Goal: Task Accomplishment & Management: Complete application form

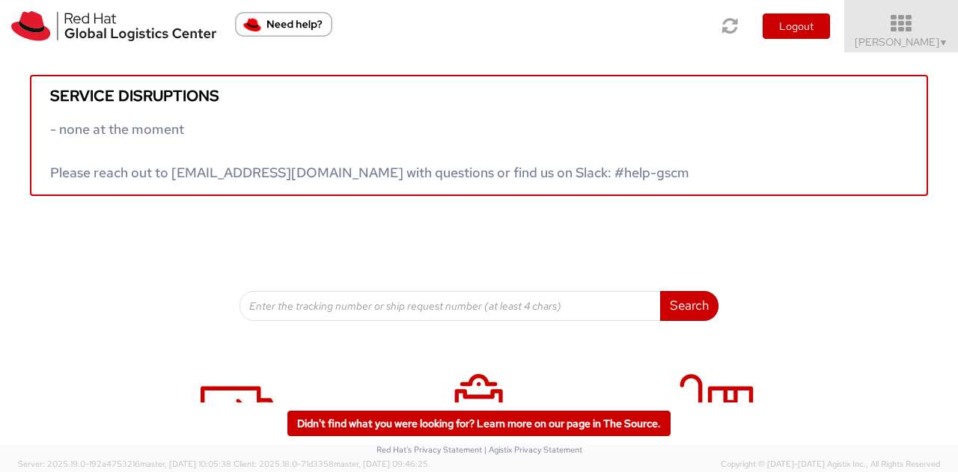
click at [901, 34] on icon at bounding box center [901, 23] width 131 height 21
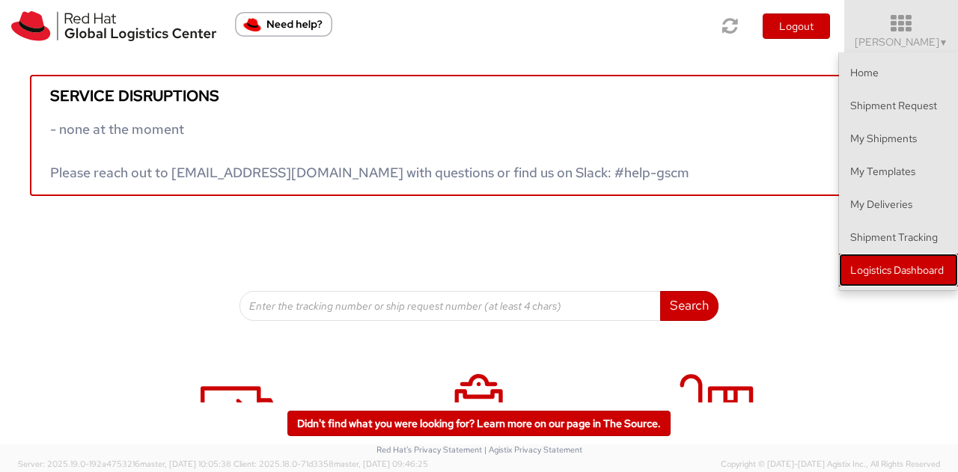
click at [901, 261] on link "Logistics Dashboard" at bounding box center [898, 270] width 119 height 33
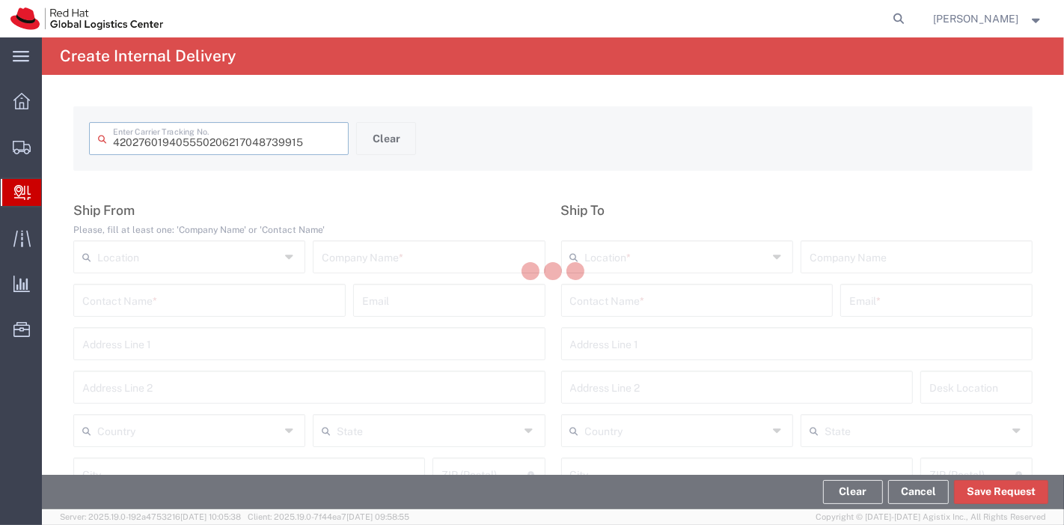
type input "9405550206217048739915"
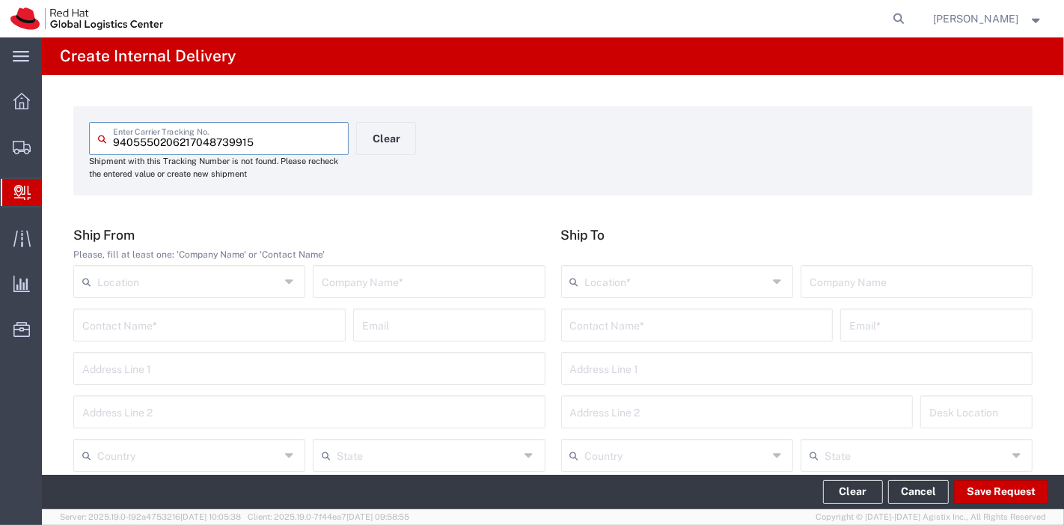
click at [347, 279] on input "text" at bounding box center [429, 280] width 214 height 26
type input "USPS"
click at [254, 457] on input "text" at bounding box center [188, 454] width 183 height 26
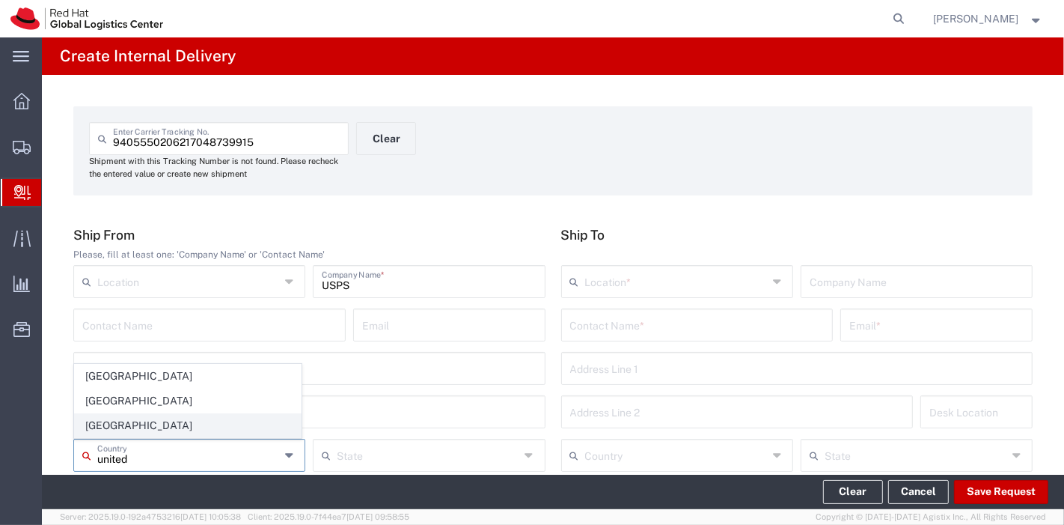
click at [144, 427] on span "United States" at bounding box center [188, 425] width 226 height 23
type input "United States"
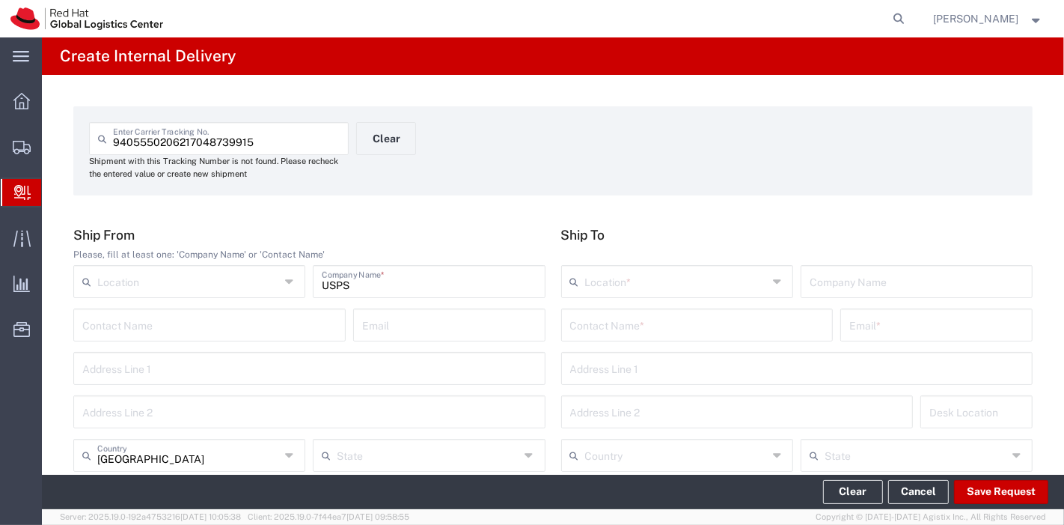
click at [668, 276] on input "text" at bounding box center [676, 280] width 183 height 26
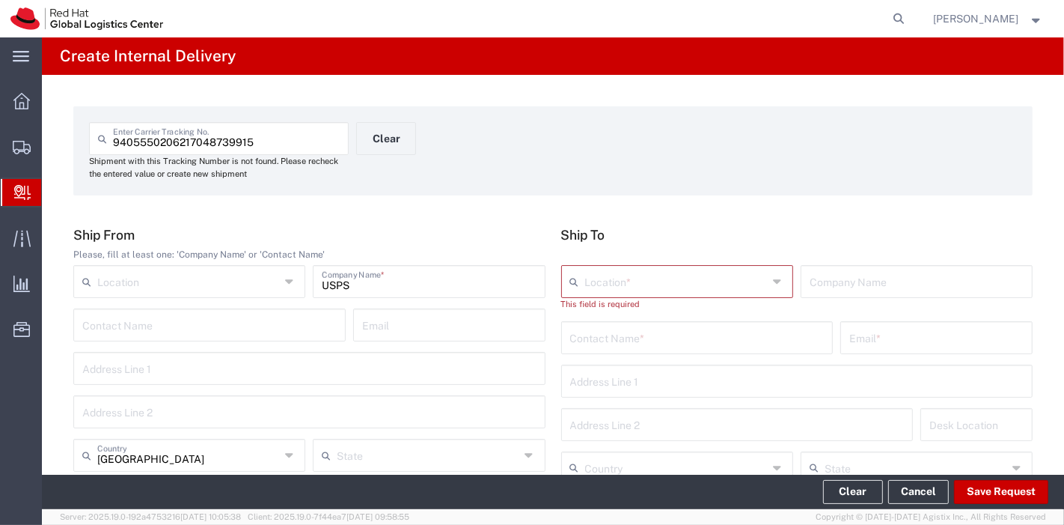
click at [709, 340] on input "text" at bounding box center [697, 336] width 254 height 26
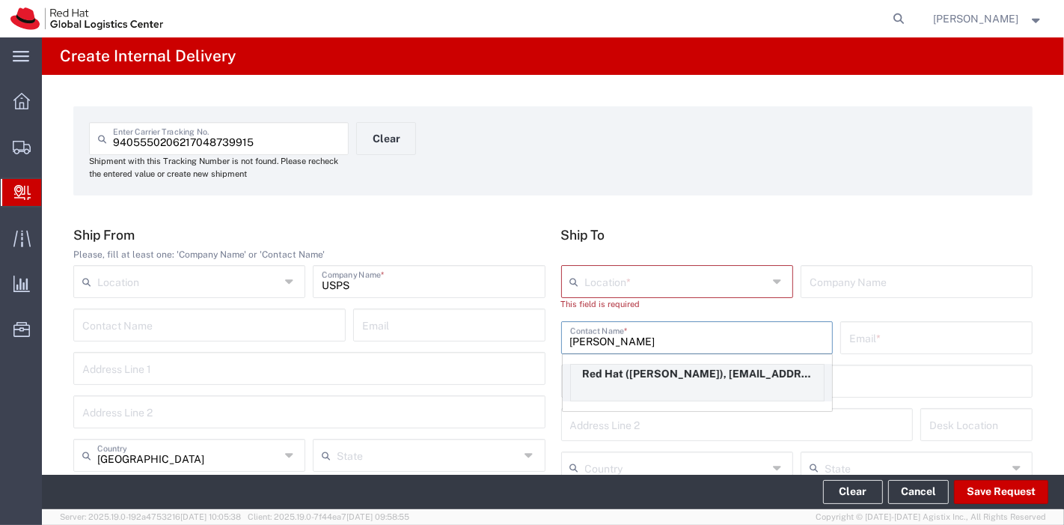
type input "taylor burg"
click at [697, 375] on p "Red Hat (Taylor Burgess), tburgess@redhat.com" at bounding box center [697, 373] width 253 height 19
type input "RH - Raleigh"
type input "Red Hat"
type input "Taylor Burgess"
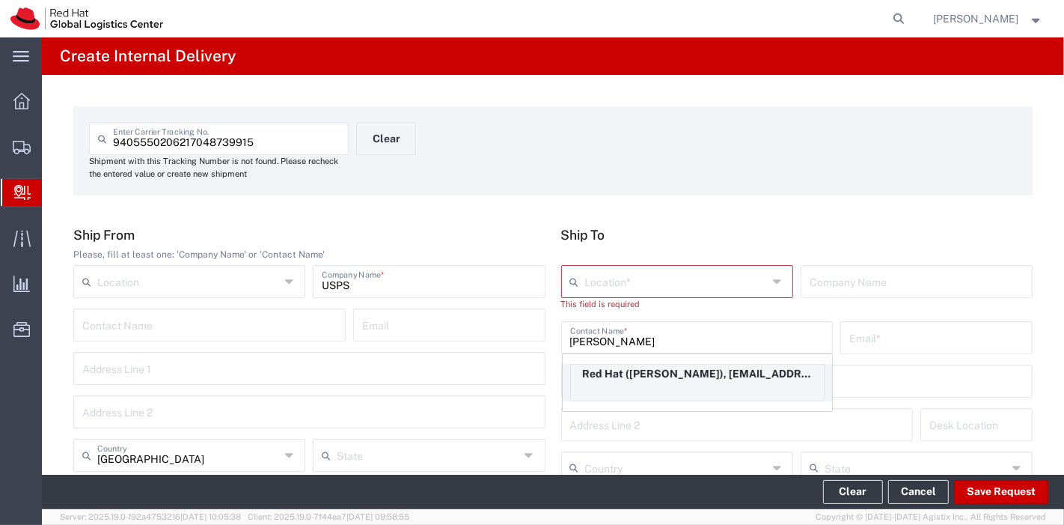
type input "tburgess@redhat.com"
type input "19193013216"
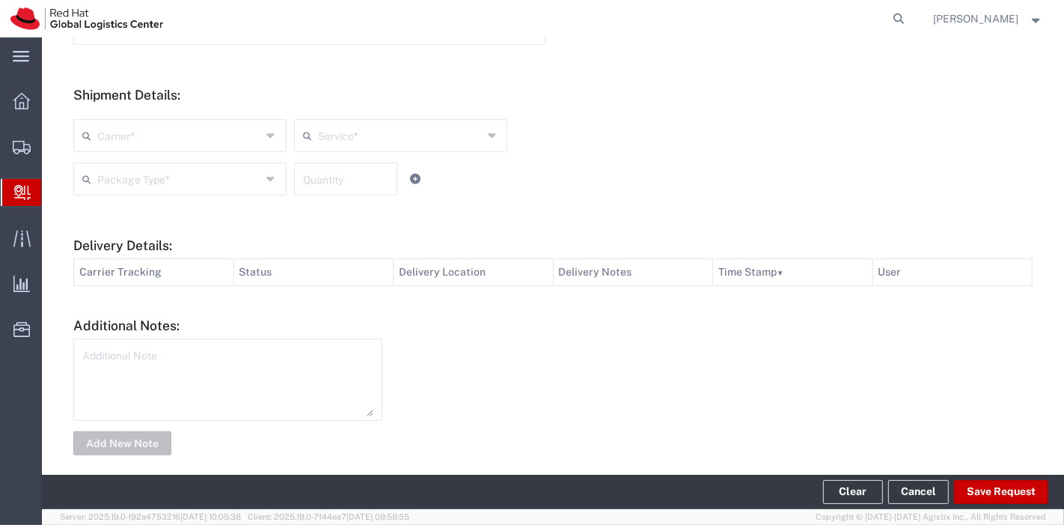
scroll to position [558, 0]
click at [201, 125] on input "text" at bounding box center [179, 133] width 165 height 26
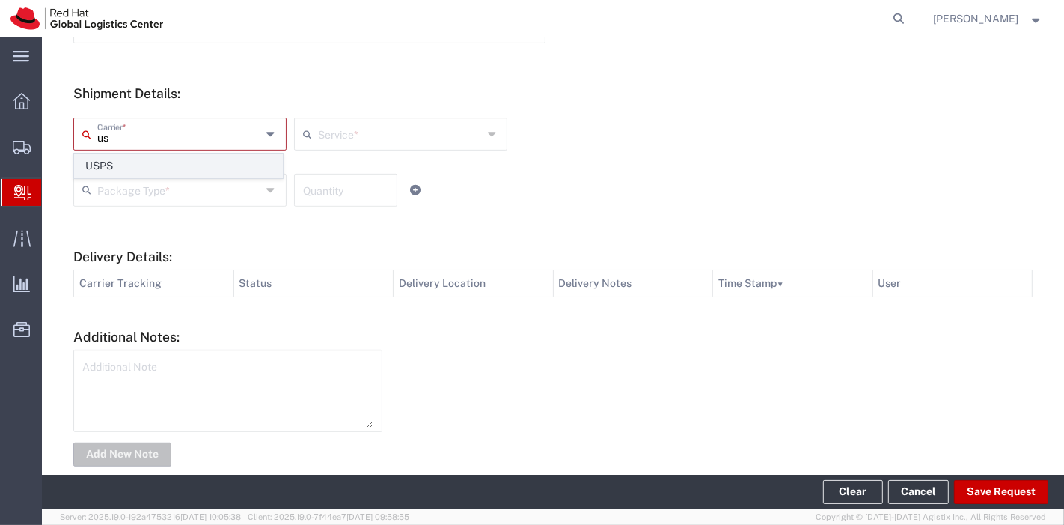
click at [138, 166] on span "USPS" at bounding box center [178, 165] width 207 height 23
type input "USPS"
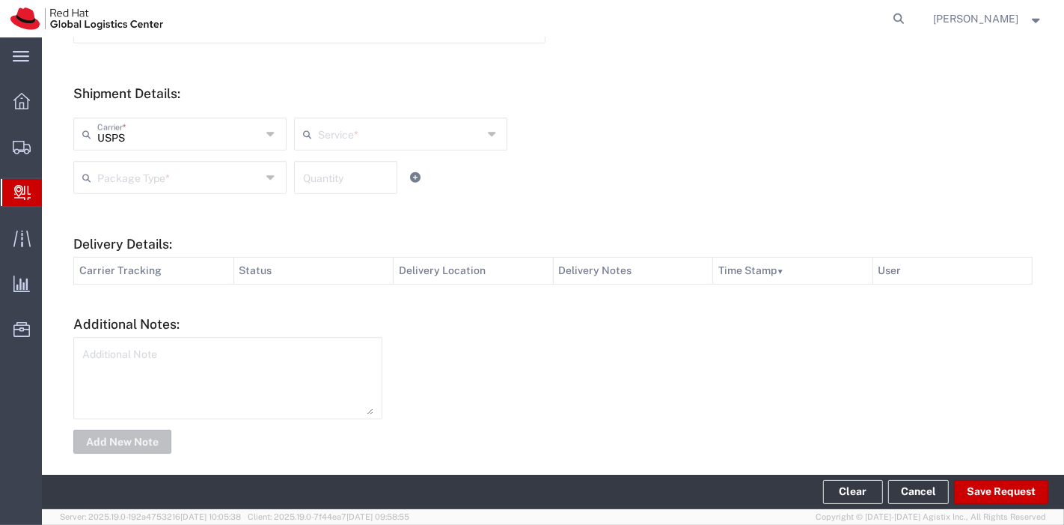
click at [334, 126] on input "text" at bounding box center [400, 133] width 165 height 26
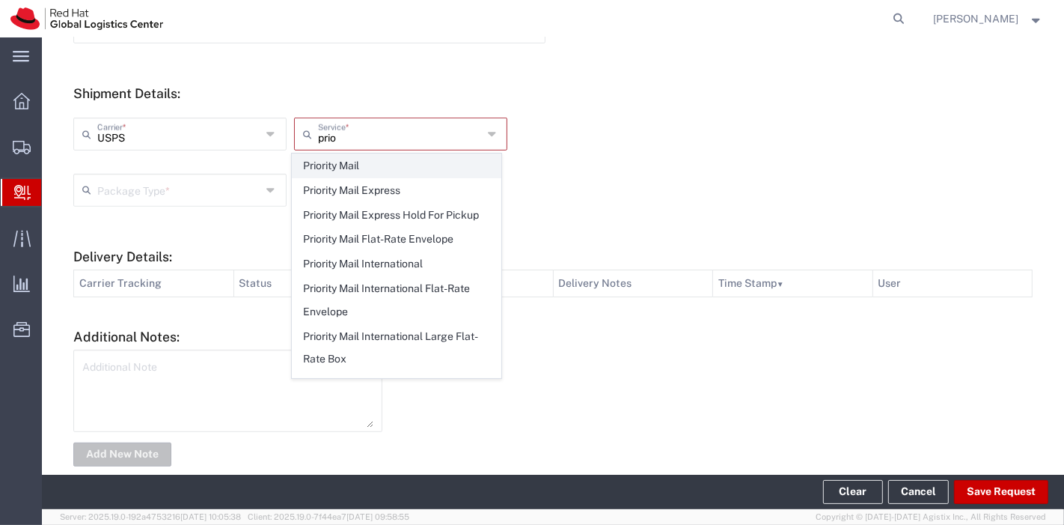
click at [338, 163] on span "Priority Mail" at bounding box center [396, 165] width 207 height 23
type input "Priority Mail"
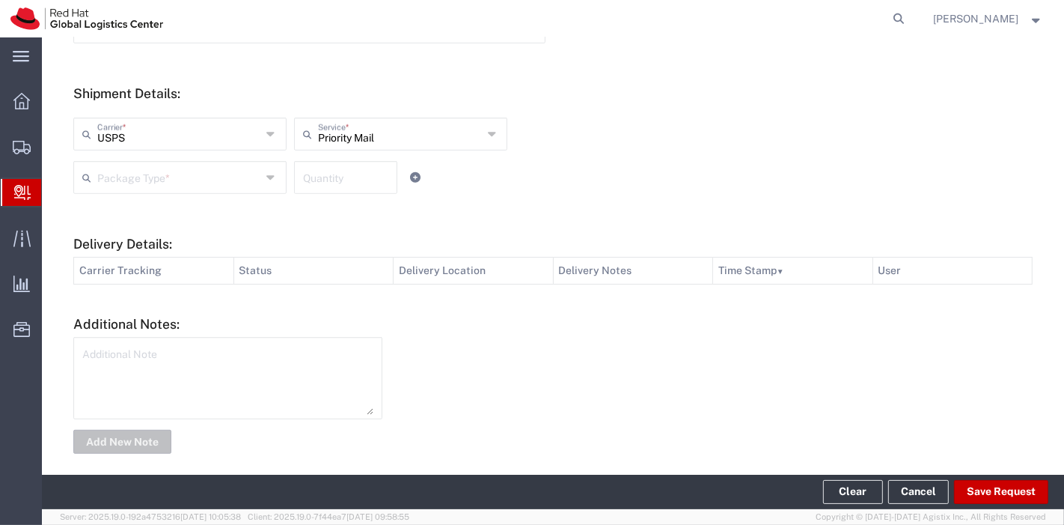
click at [200, 180] on input "text" at bounding box center [179, 176] width 165 height 26
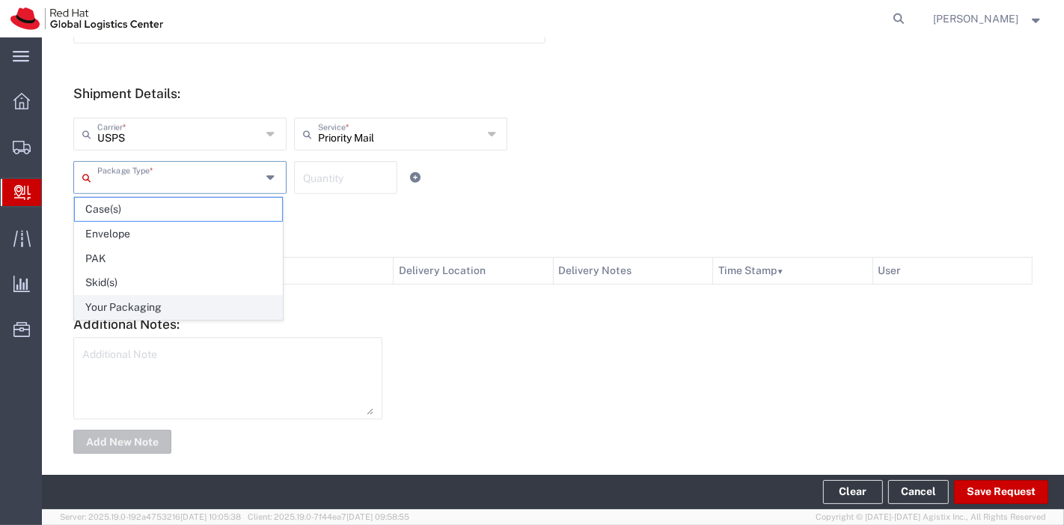
click at [141, 301] on span "Your Packaging" at bounding box center [178, 307] width 207 height 23
type input "Your Packaging"
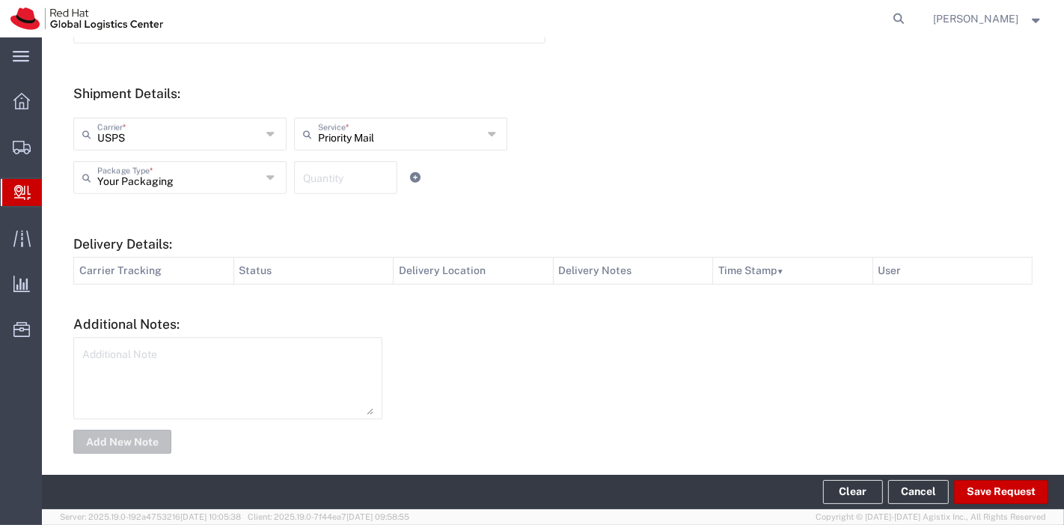
click at [323, 180] on input "number" at bounding box center [345, 176] width 85 height 26
type input "1"
click at [1016, 488] on button "Save Request" at bounding box center [1001, 492] width 94 height 24
type input "United States"
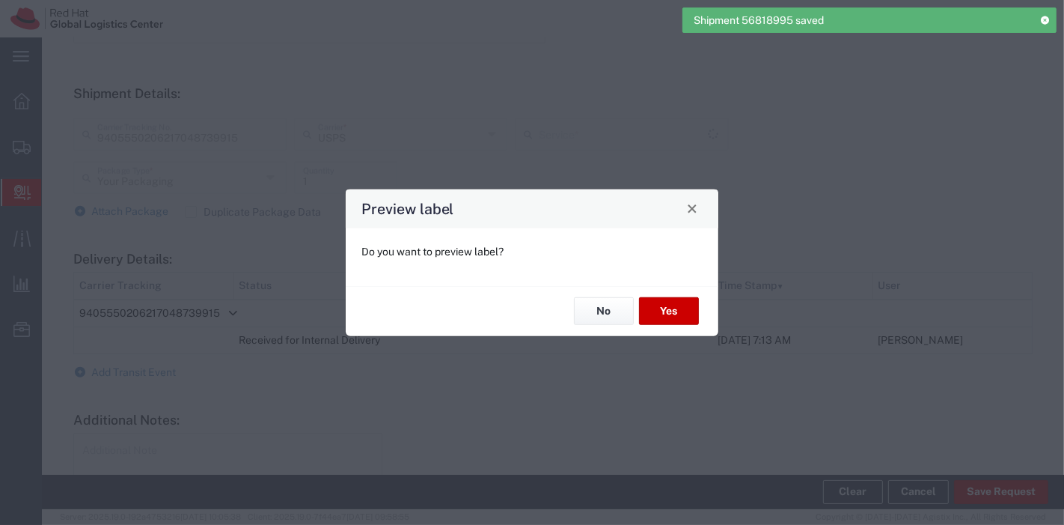
type input "Priority Mail"
click at [670, 313] on button "Yes" at bounding box center [669, 311] width 60 height 28
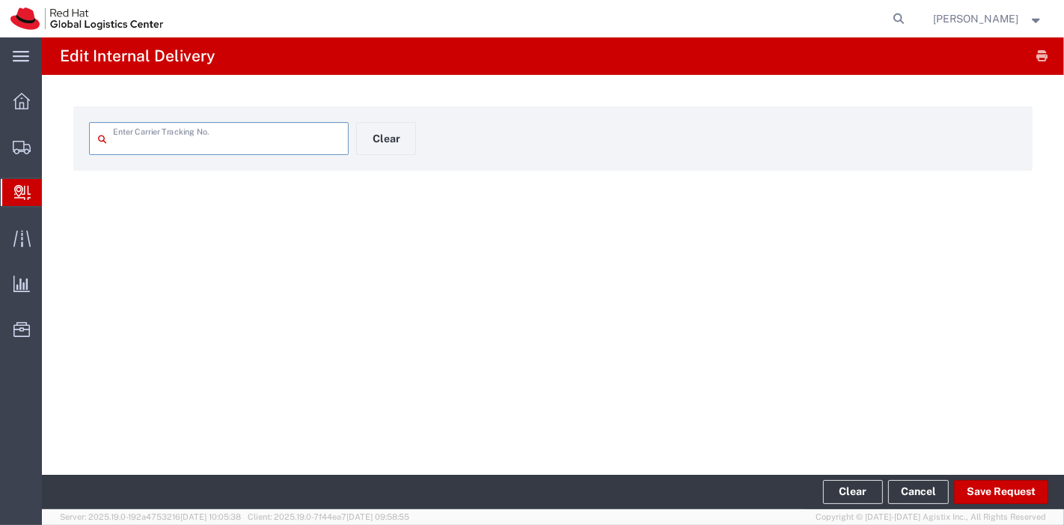
type input "9405550206217048739915"
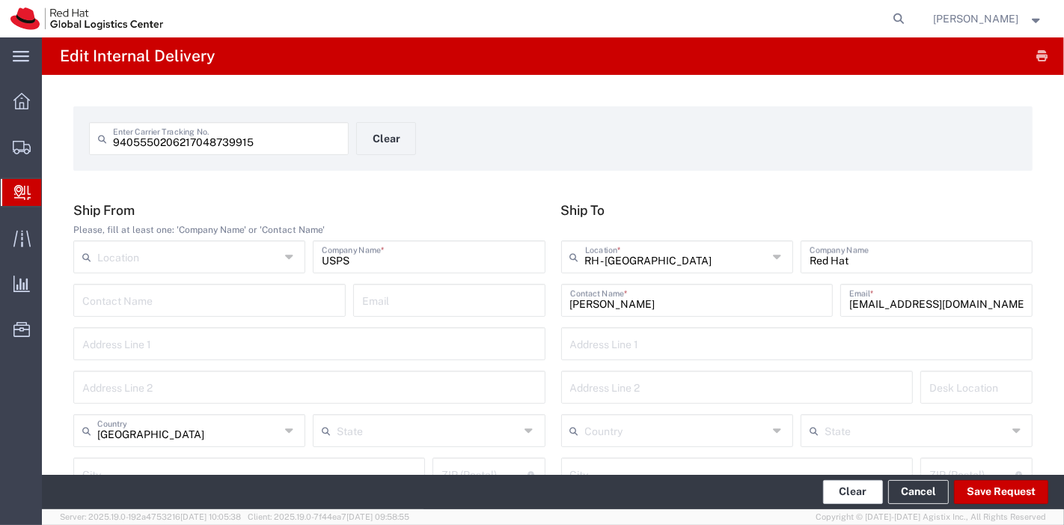
click at [854, 499] on button "Clear" at bounding box center [853, 492] width 60 height 24
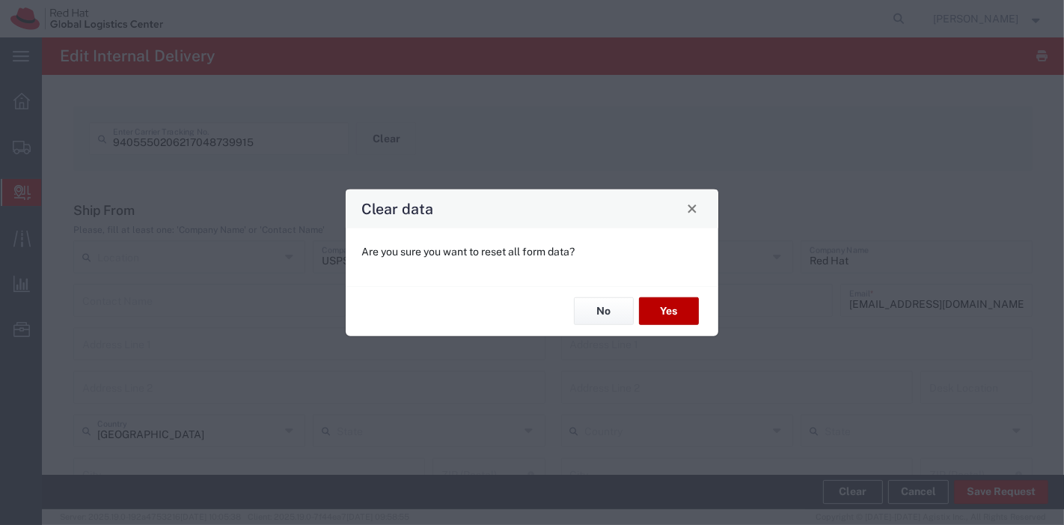
click at [669, 319] on button "Yes" at bounding box center [669, 311] width 60 height 28
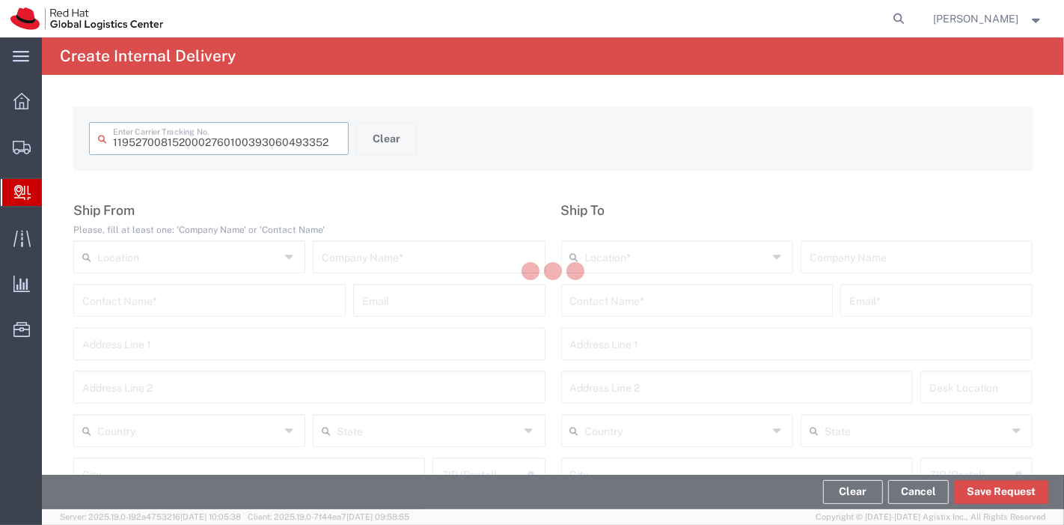
type input "393060493352"
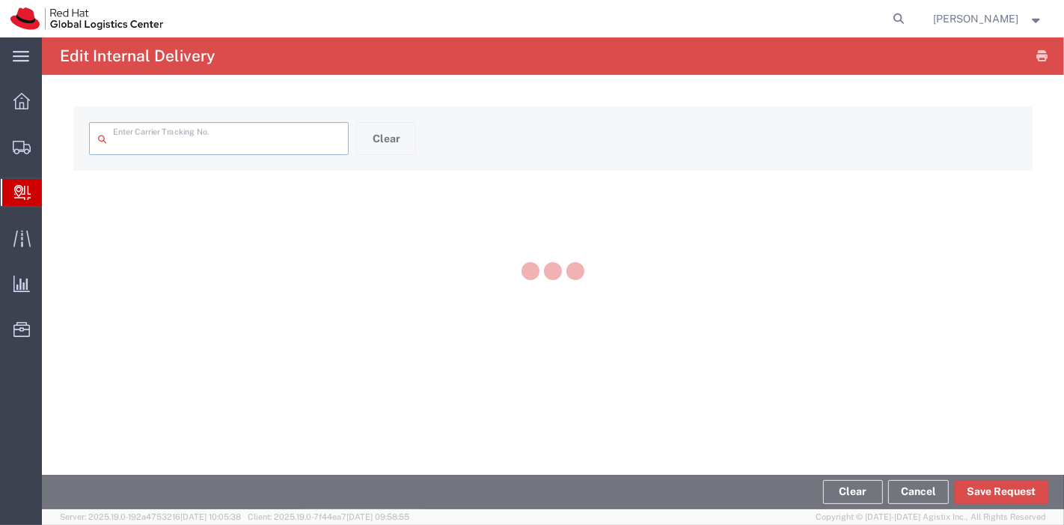
type input "393060493352"
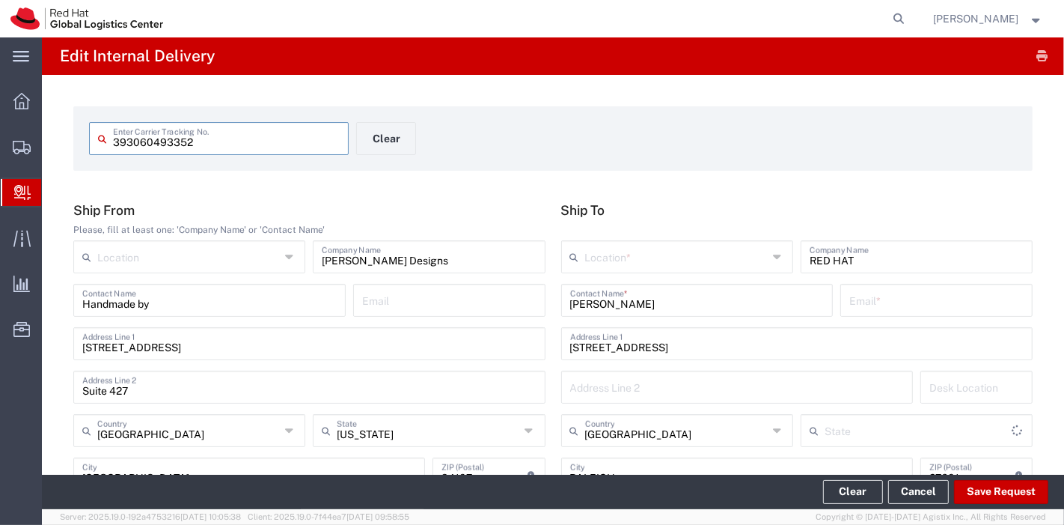
type input "North Carolina"
type input "2Day"
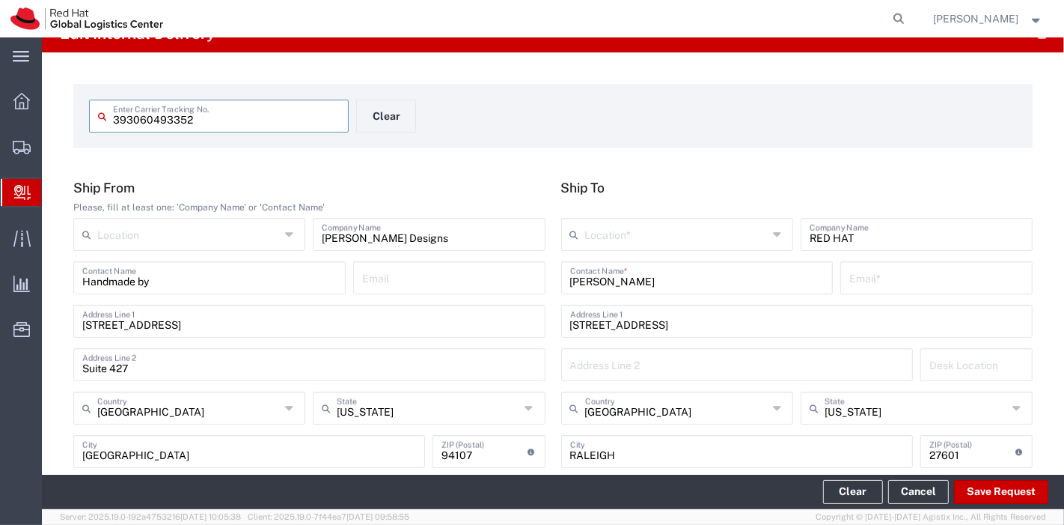
scroll to position [23, 0]
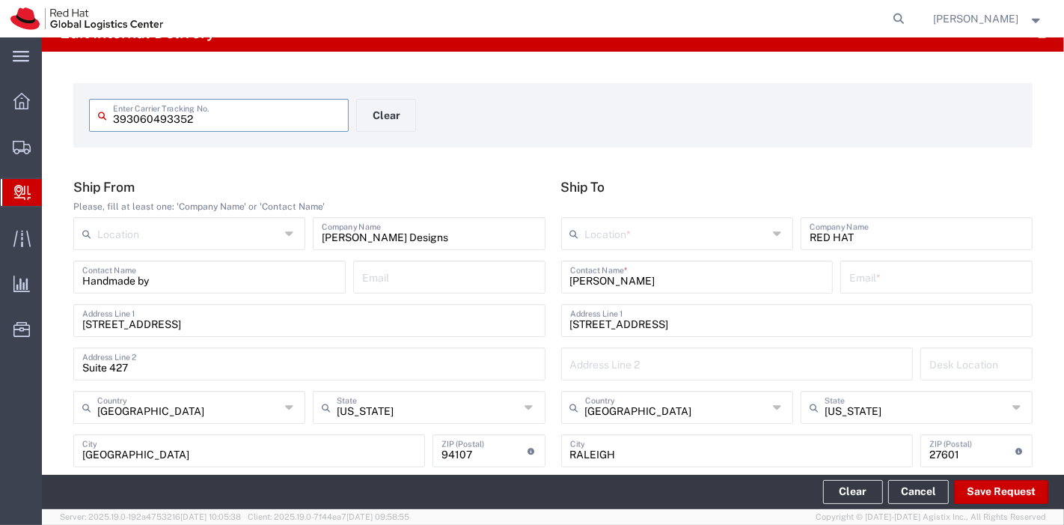
click at [668, 242] on input "text" at bounding box center [676, 232] width 183 height 26
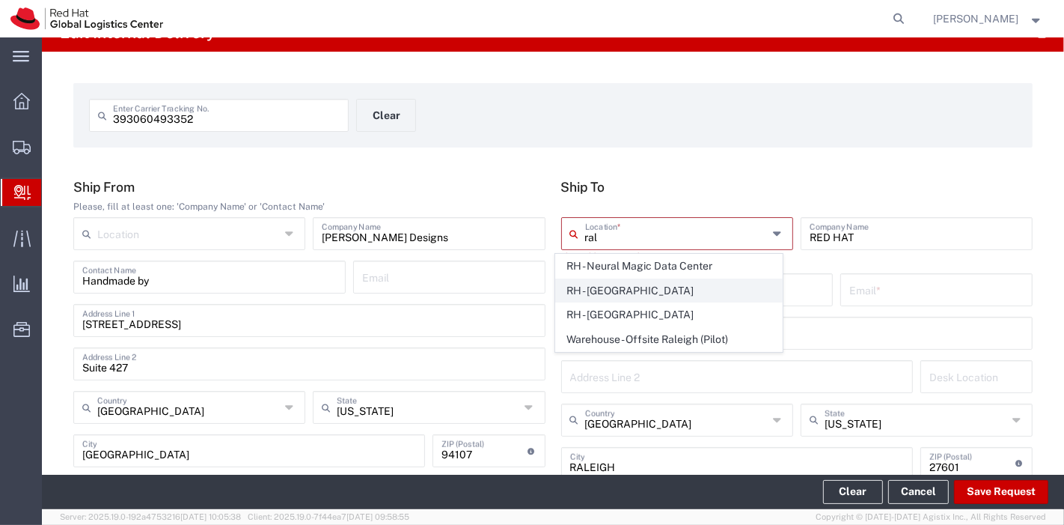
click at [641, 283] on span "RH - Raleigh" at bounding box center [669, 290] width 226 height 23
type input "RH - Raleigh"
type input "Red Hat, Inc."
type input "100 East Davie Street"
type input "919-754-4950"
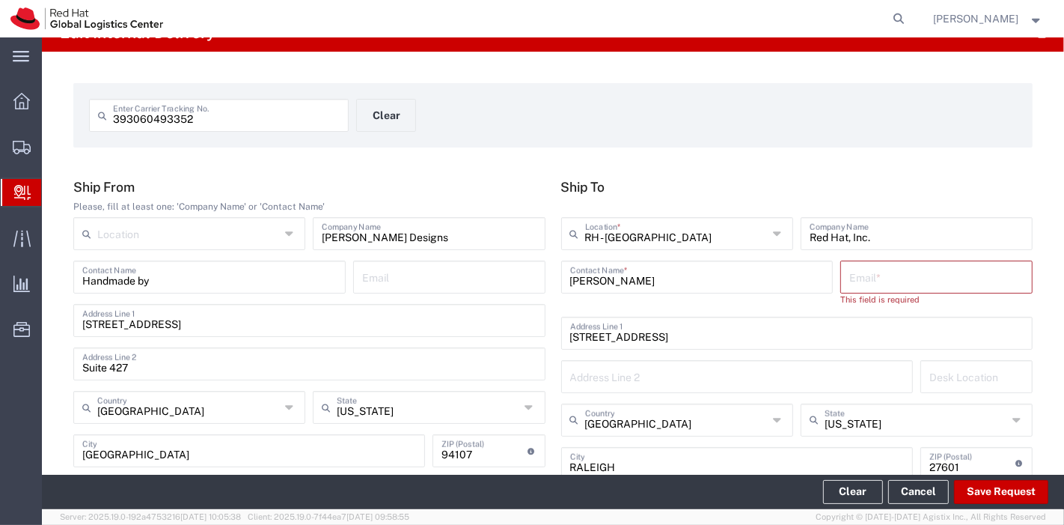
scroll to position [43, 0]
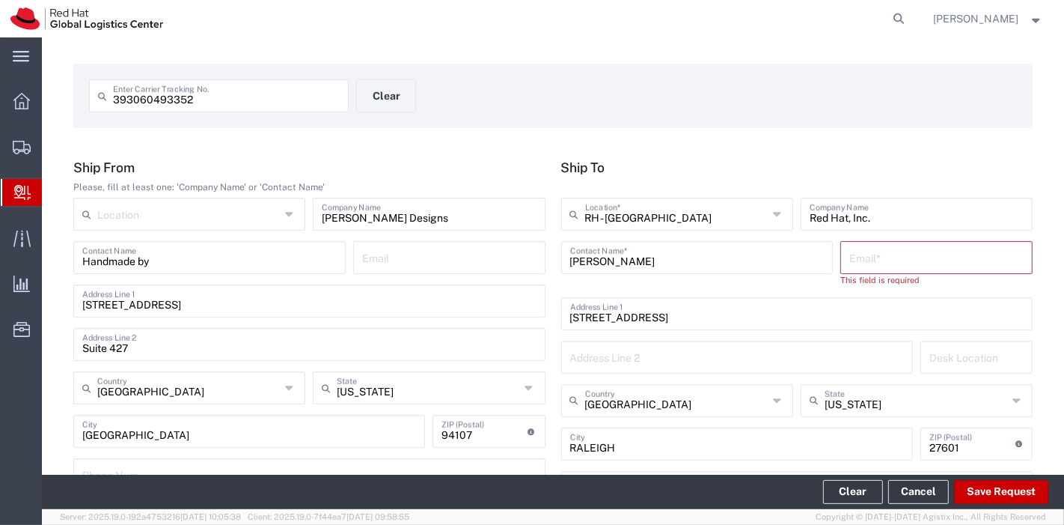
click at [883, 257] on input "text" at bounding box center [936, 256] width 174 height 26
click at [952, 266] on input "text" at bounding box center [936, 256] width 174 height 26
paste input "dhaynes@redhat.com"
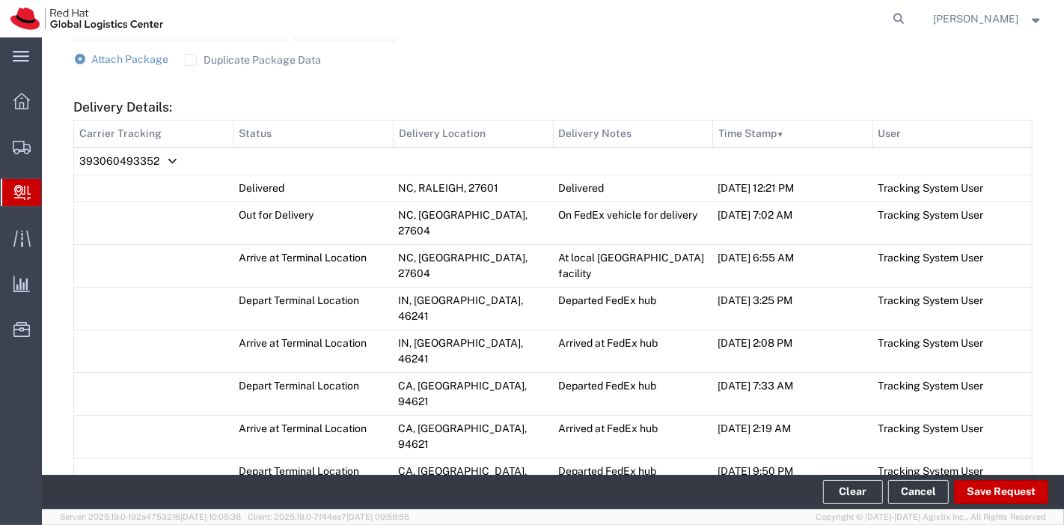
scroll to position [686, 0]
type input "dhaynes@redhat.com"
click at [995, 498] on button "Save Request" at bounding box center [1001, 492] width 94 height 24
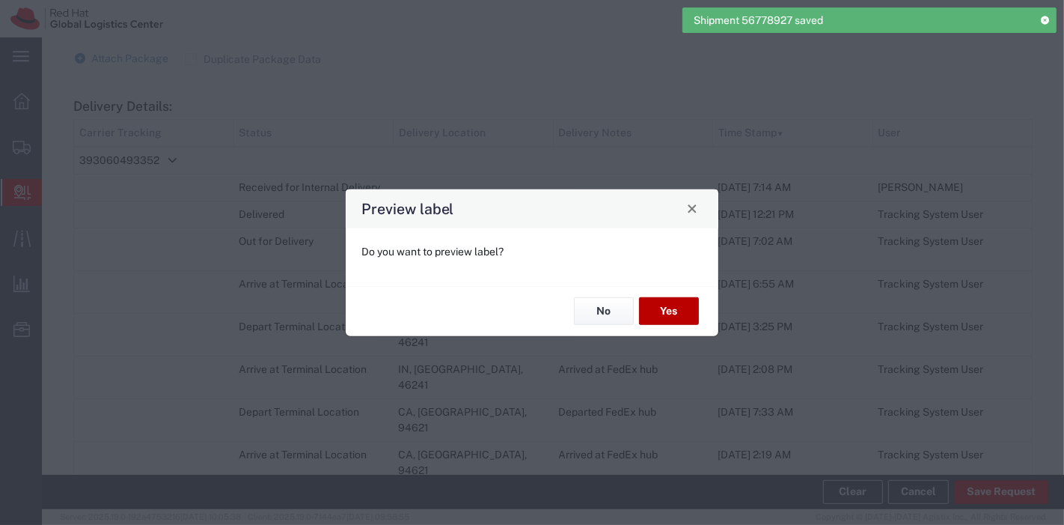
click at [671, 316] on button "Yes" at bounding box center [669, 311] width 60 height 28
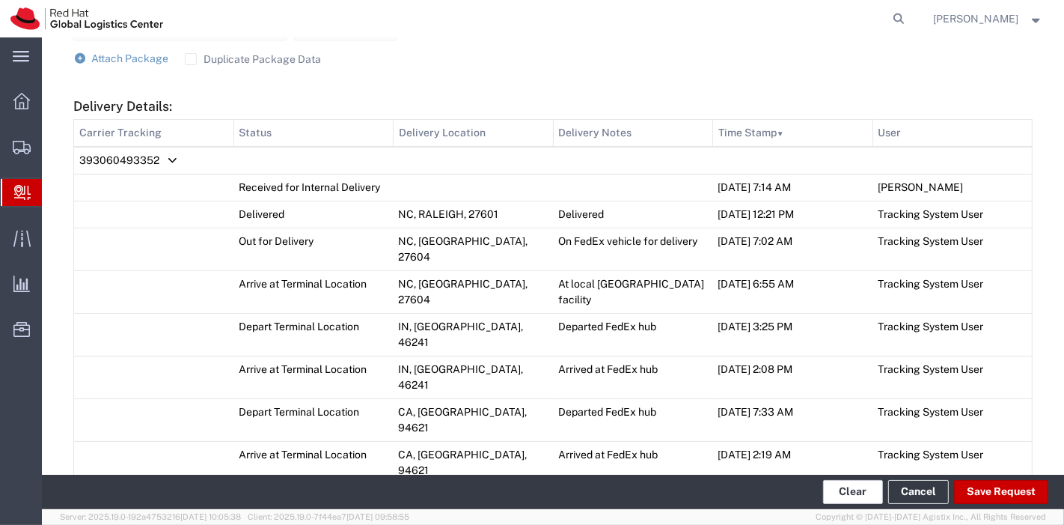
click at [853, 498] on button "Clear" at bounding box center [853, 492] width 60 height 24
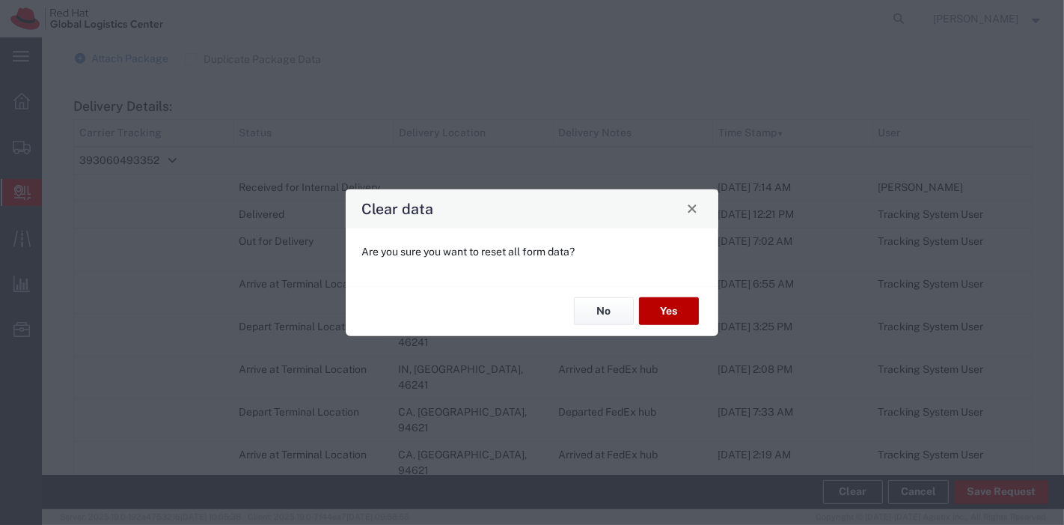
click at [674, 305] on button "Yes" at bounding box center [669, 311] width 60 height 28
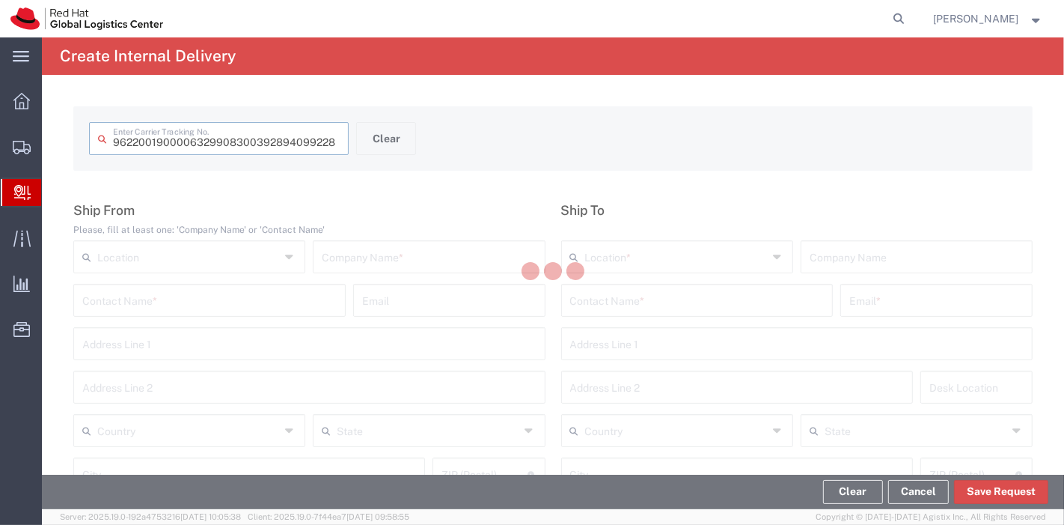
type input "392894099228"
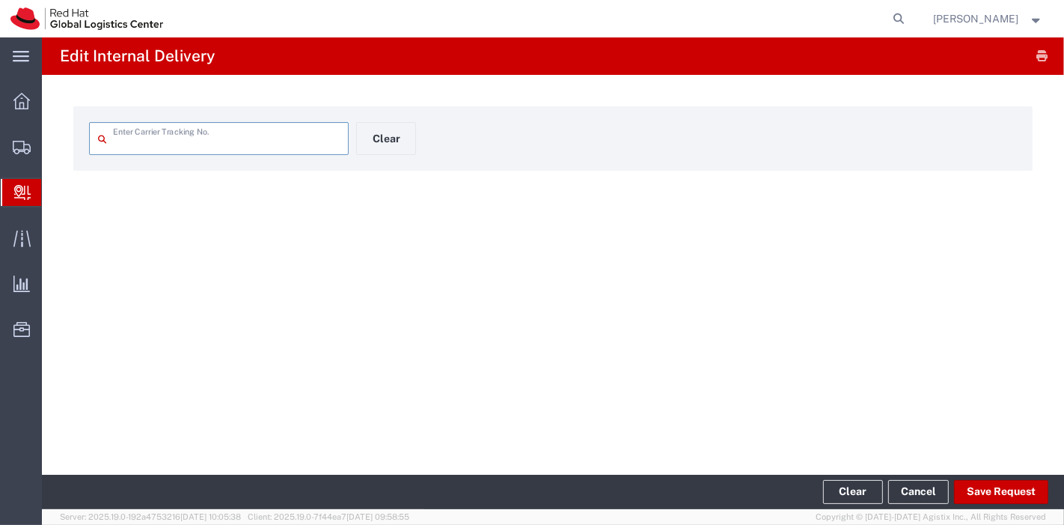
type input "392894099228"
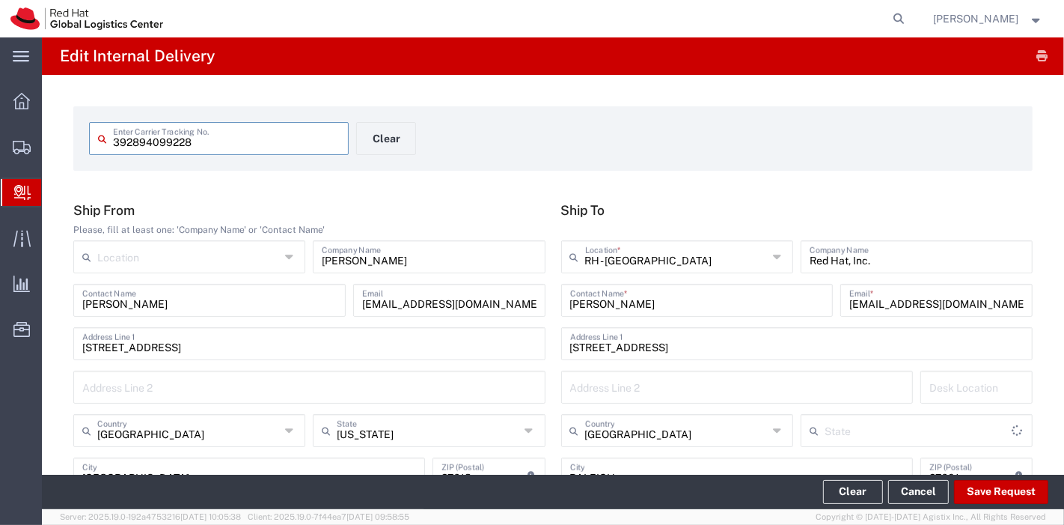
type input "North Carolina"
type input "Ground"
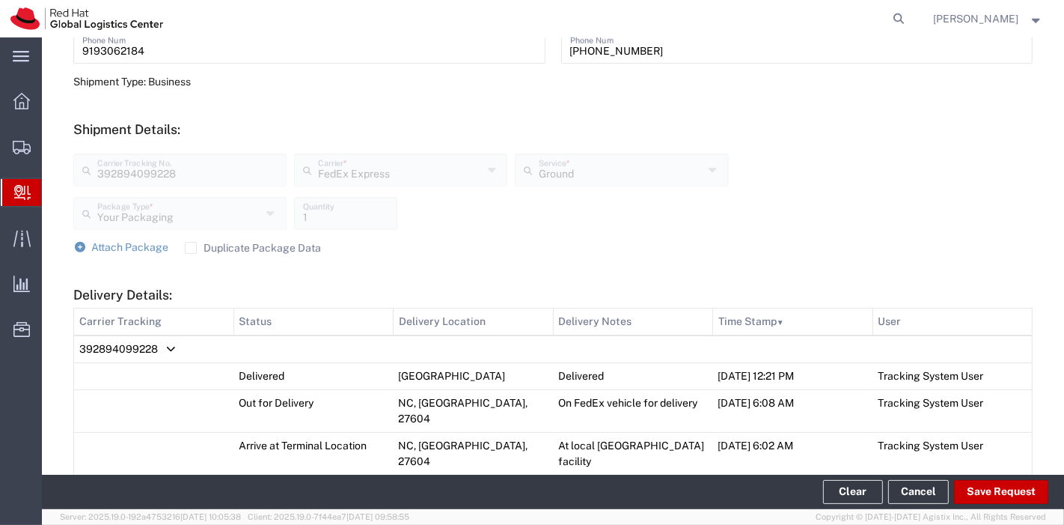
scroll to position [472, 0]
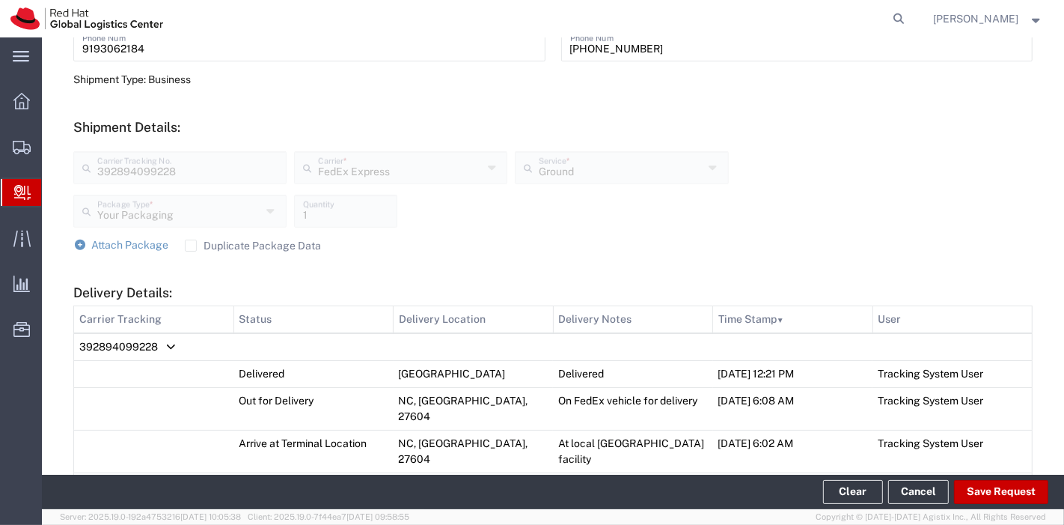
click at [195, 248] on label "Duplicate Package Data" at bounding box center [253, 245] width 137 height 12
click at [191, 245] on input "Duplicate Package Data" at bounding box center [191, 245] width 0 height 0
click at [128, 242] on span "Attach Package" at bounding box center [130, 245] width 77 height 12
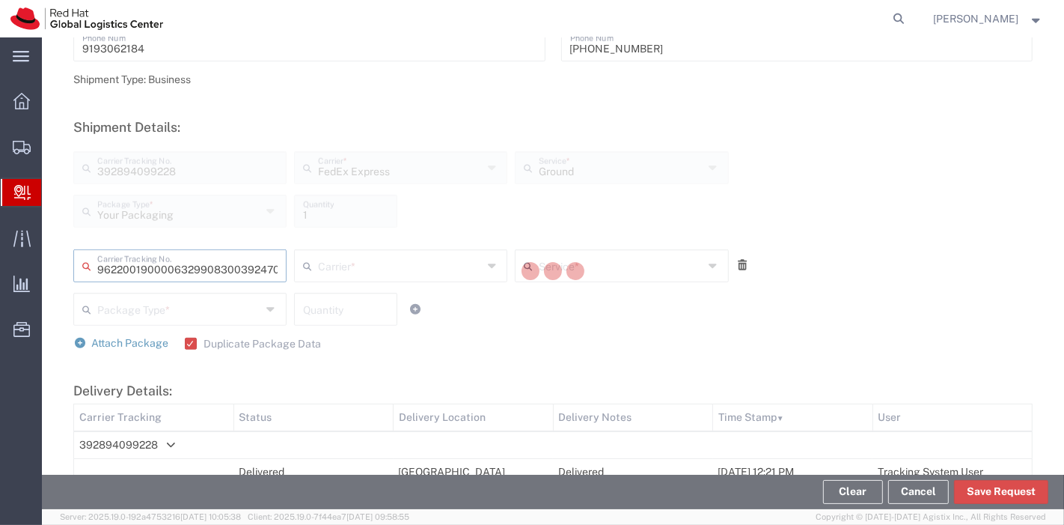
type input "392470829979"
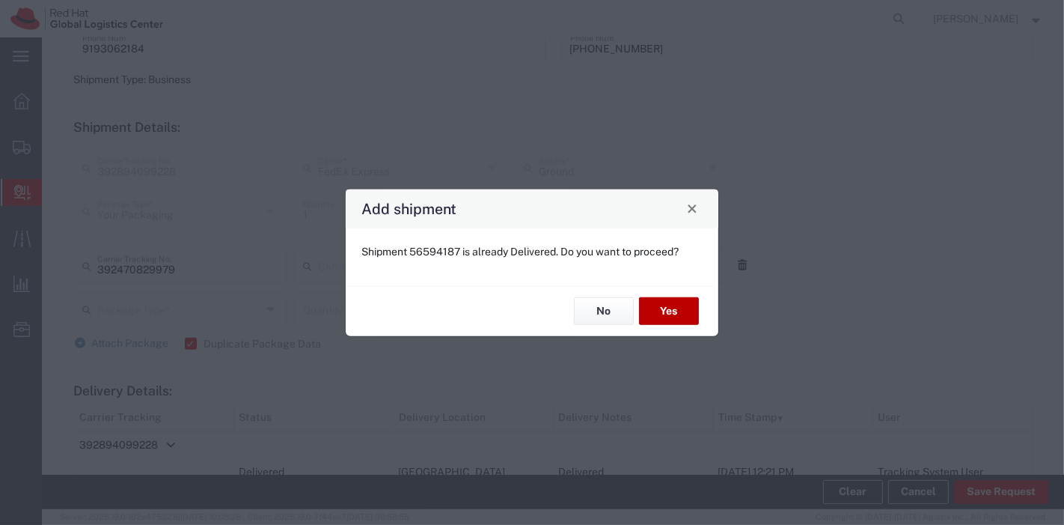
click at [664, 308] on button "Yes" at bounding box center [669, 311] width 60 height 28
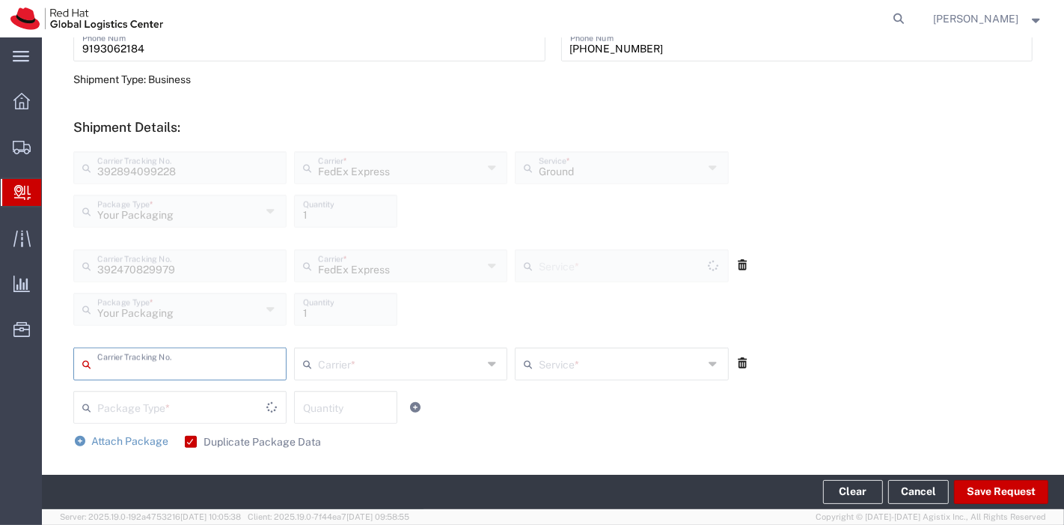
type input "Ground"
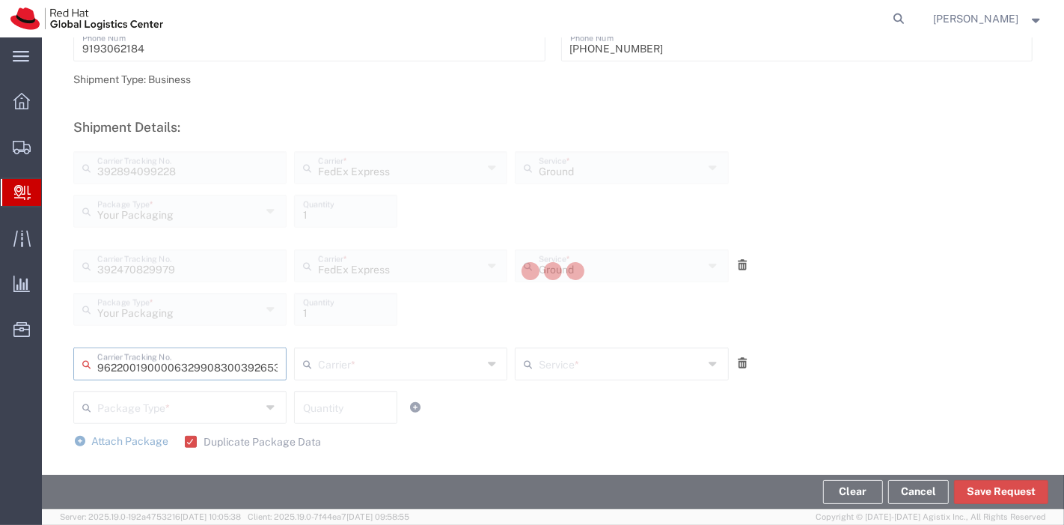
type input "392653462546"
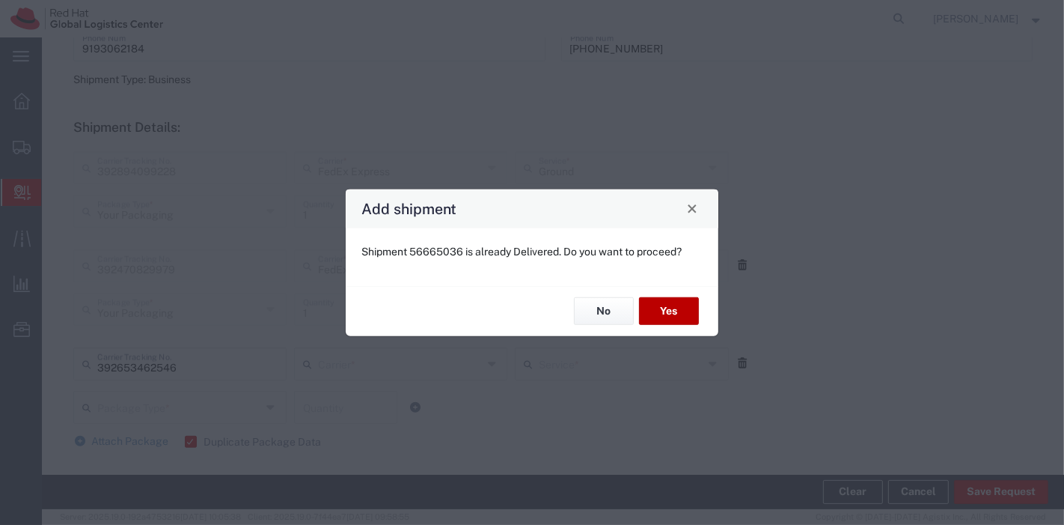
click at [664, 308] on button "Yes" at bounding box center [669, 311] width 60 height 28
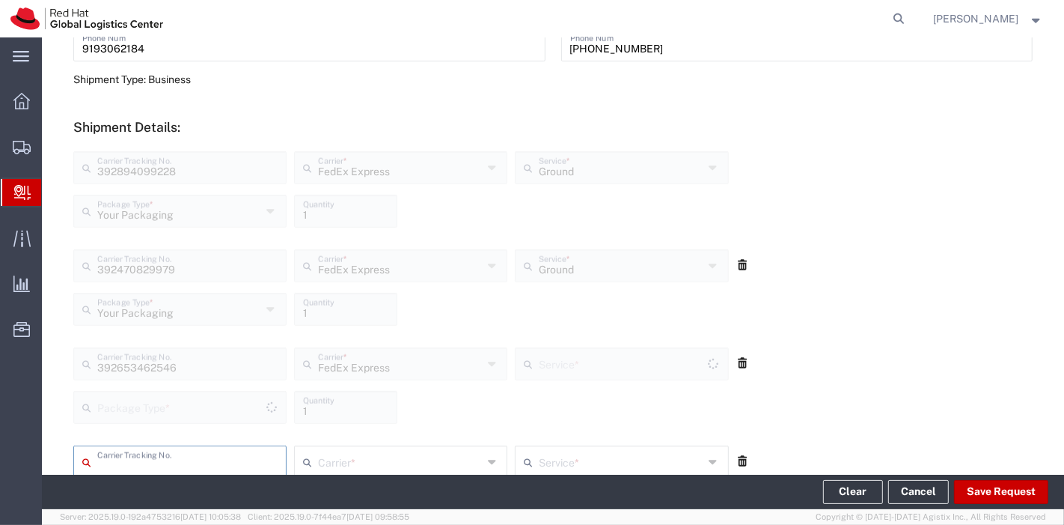
type input "Your Packaging"
type input "Ground"
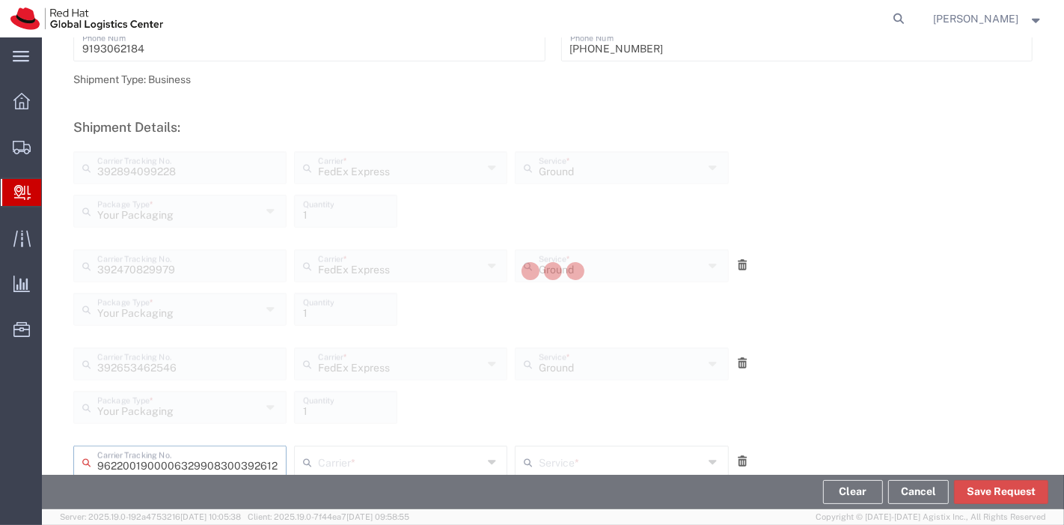
type input "392612377226"
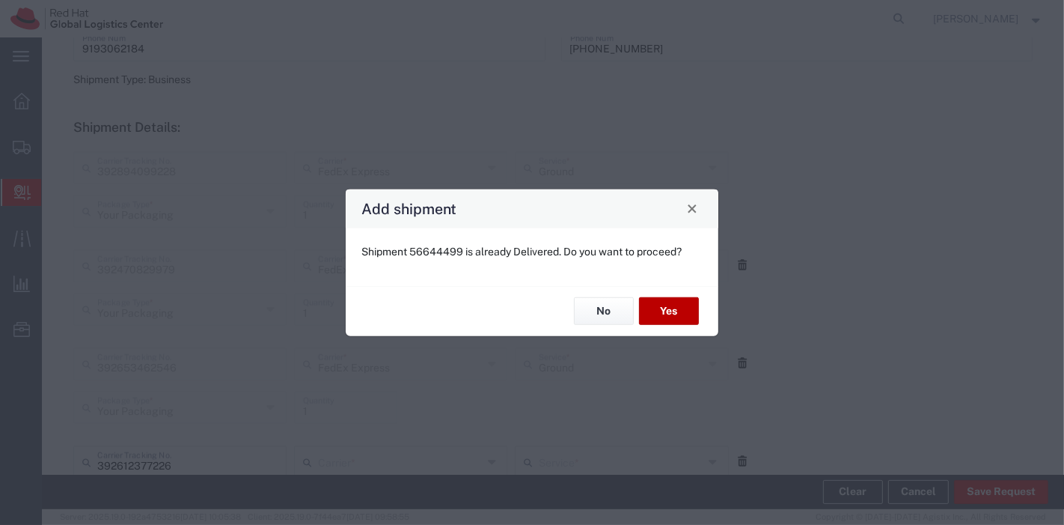
click at [664, 308] on button "Yes" at bounding box center [669, 311] width 60 height 28
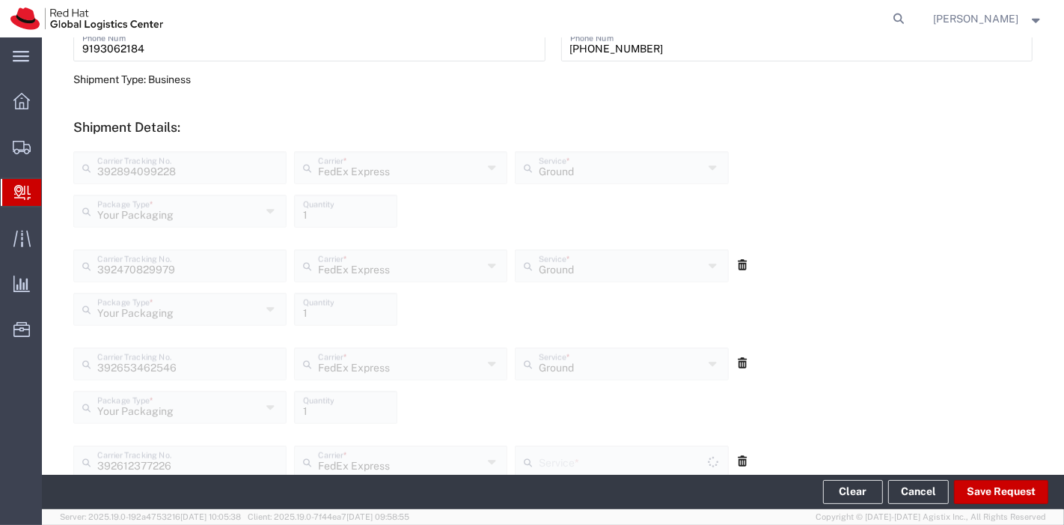
type input "Your Packaging"
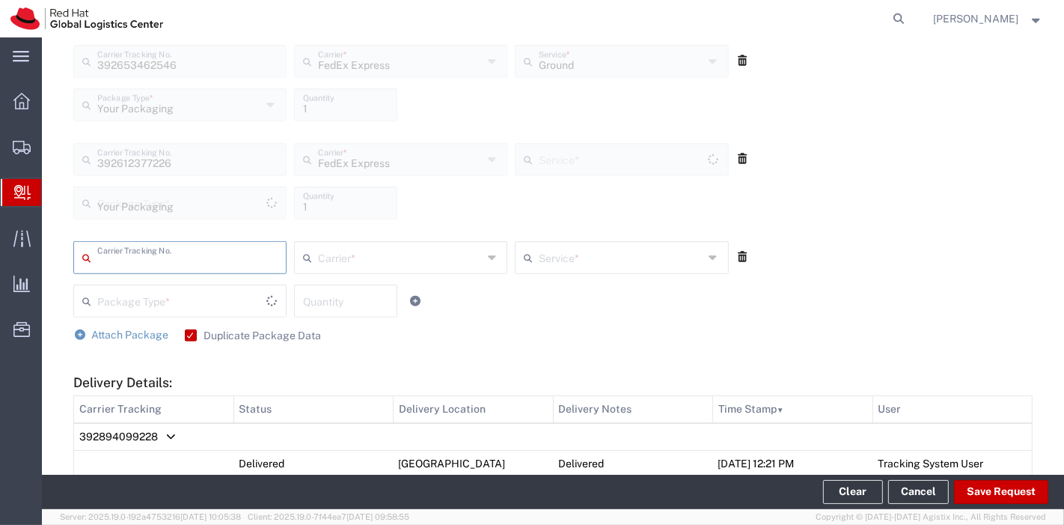
type input "Ground"
type input "392358994354"
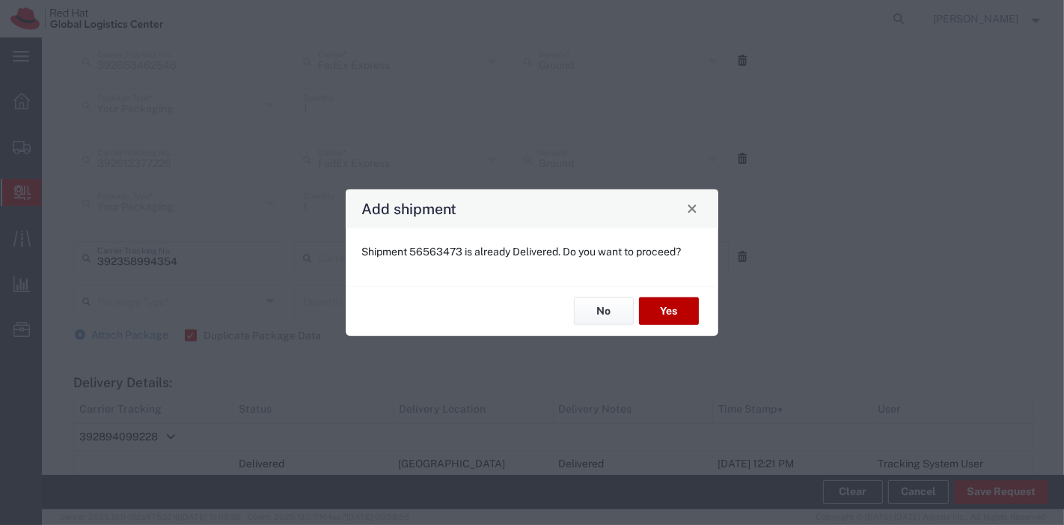
click at [657, 307] on button "Yes" at bounding box center [669, 311] width 60 height 28
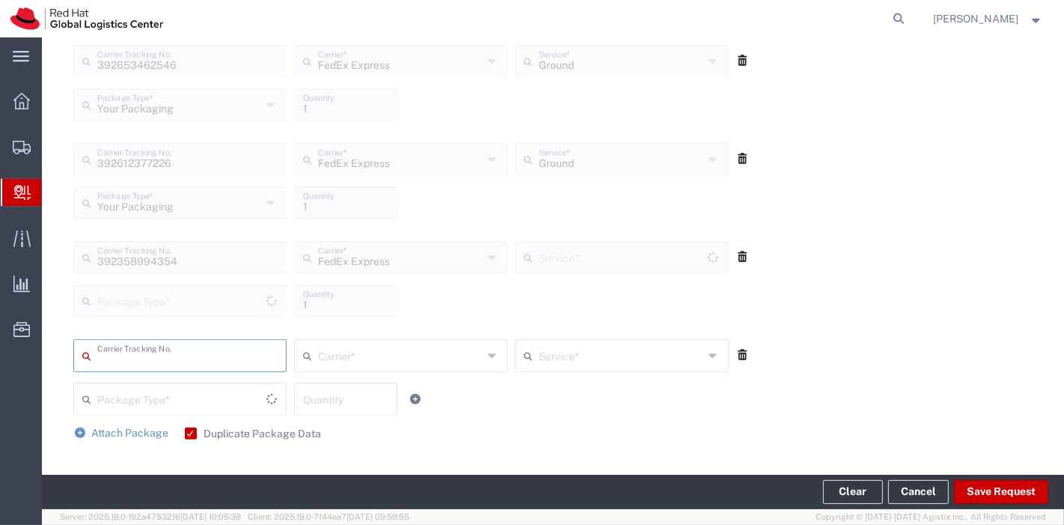
type input "Your Packaging"
type input "Ground"
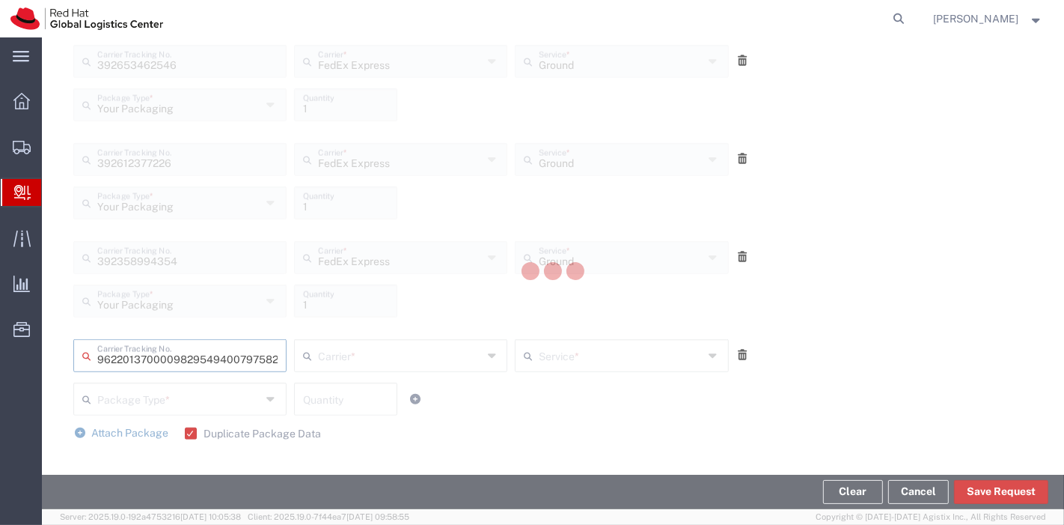
type input "797582750330"
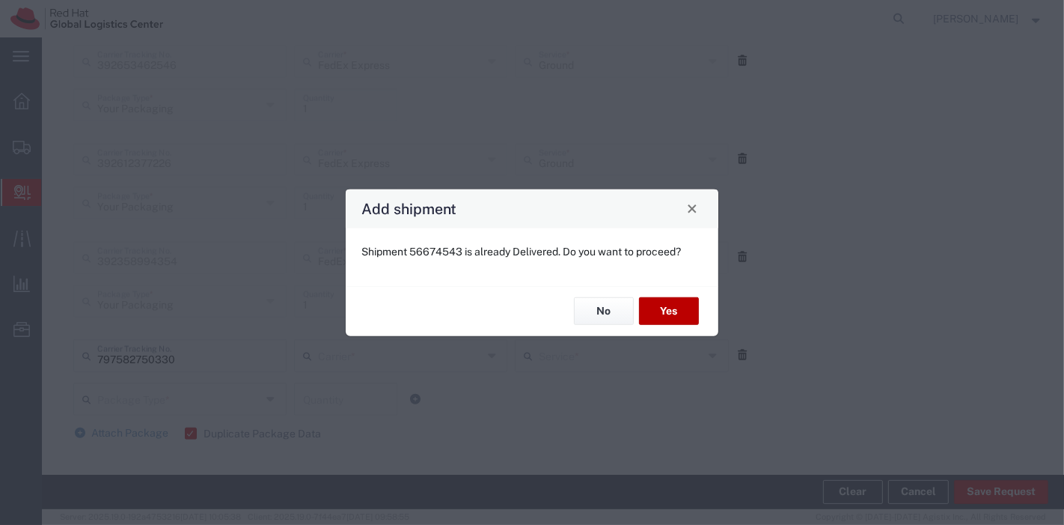
click at [657, 307] on button "Yes" at bounding box center [669, 311] width 60 height 28
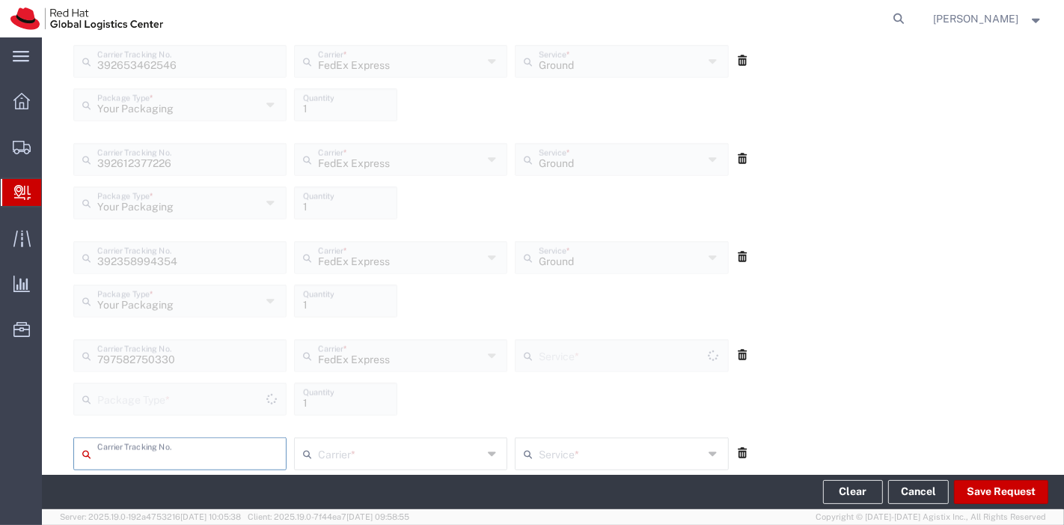
type input "Your Packaging"
type input "Ground"
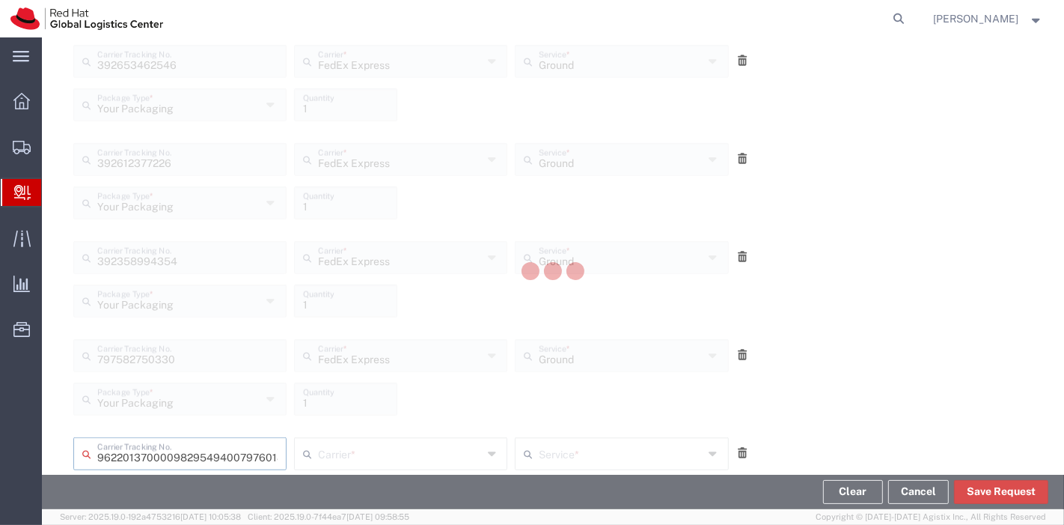
scroll to position [0, 33]
type input "797601839761"
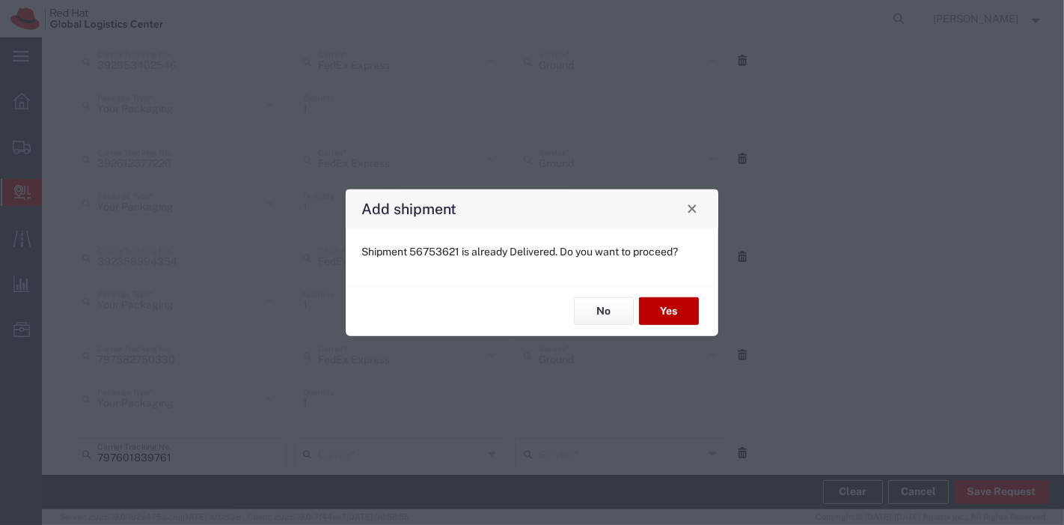
click at [657, 307] on button "Yes" at bounding box center [669, 311] width 60 height 28
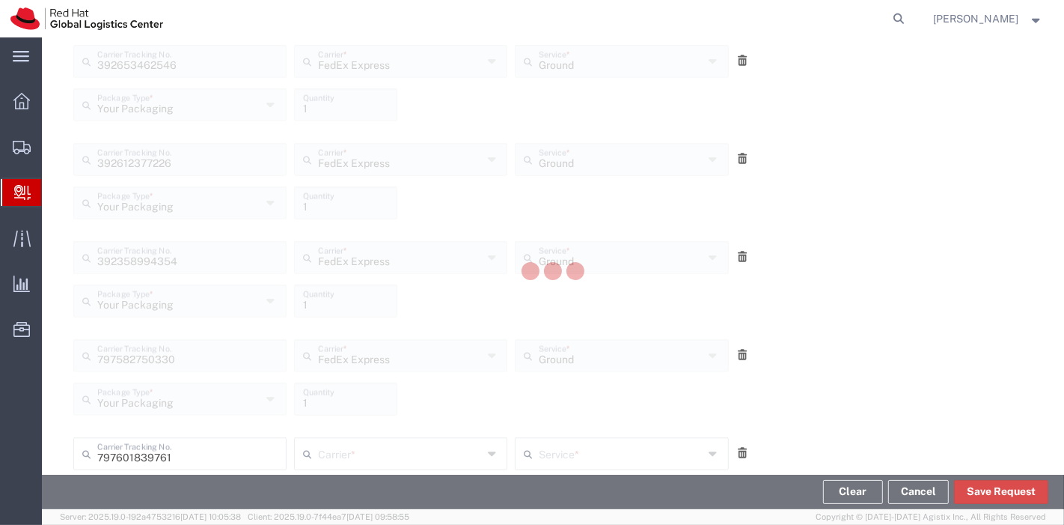
scroll to position [1069, 0]
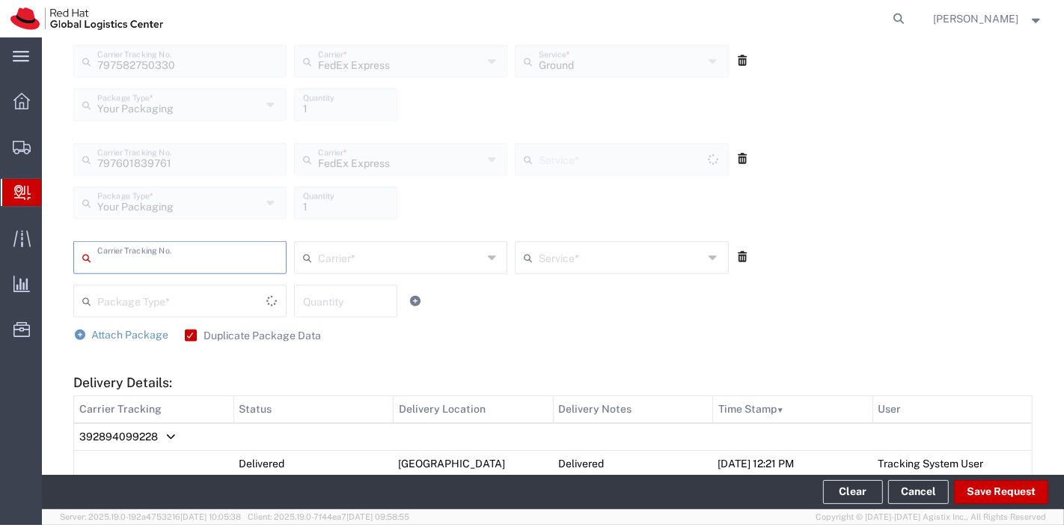
type input "Ground"
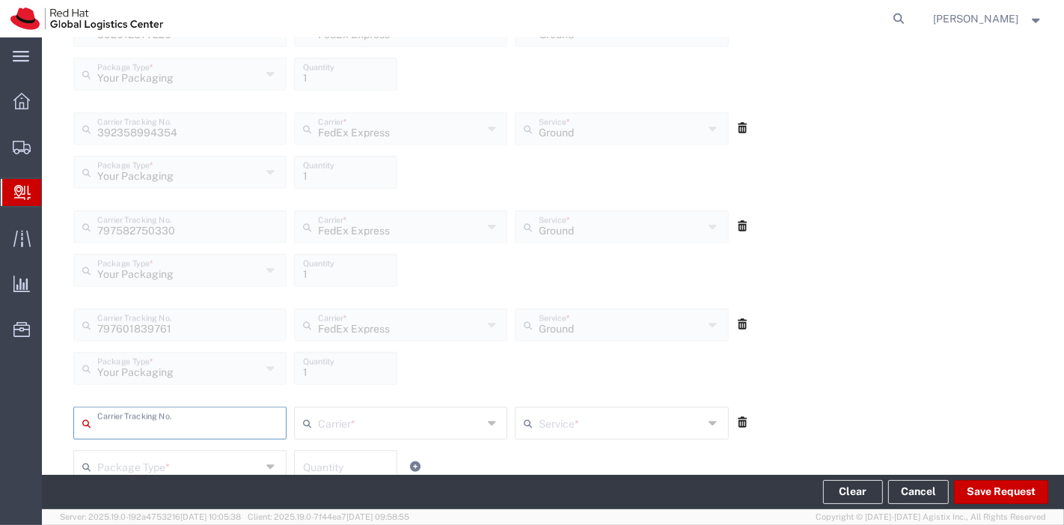
scroll to position [1000, 0]
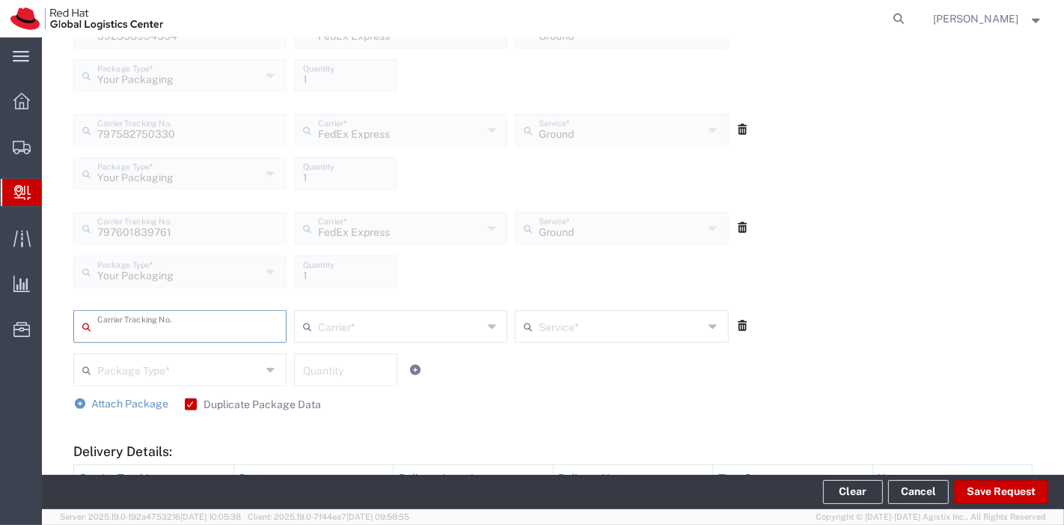
click at [736, 323] on icon at bounding box center [742, 325] width 13 height 10
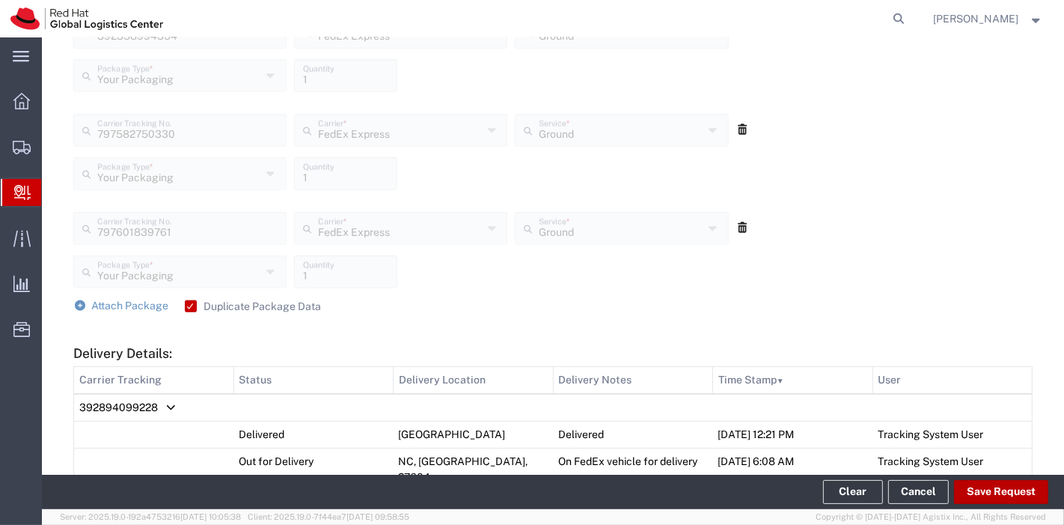
click at [977, 488] on button "Save Request" at bounding box center [1001, 492] width 94 height 24
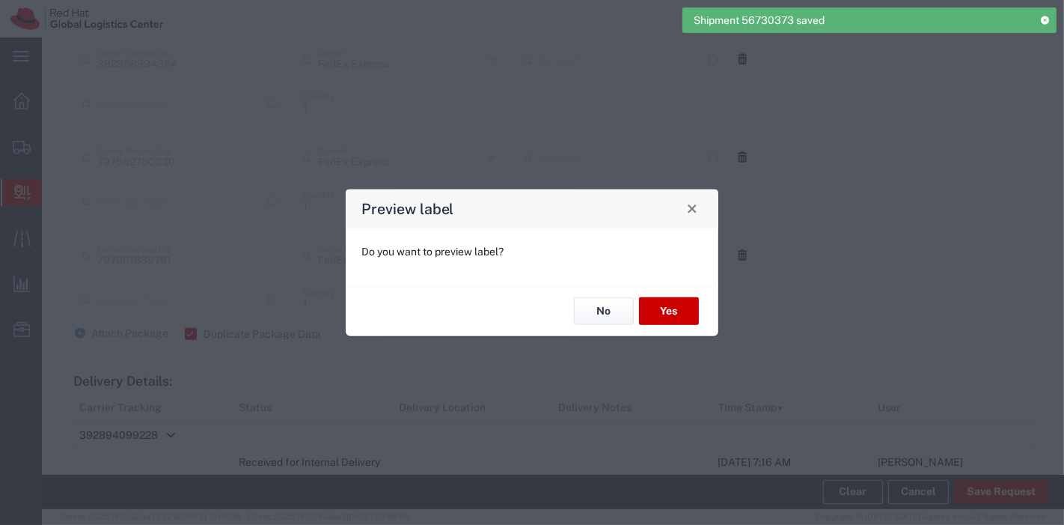
type input "Your Packaging"
type input "Ground"
type input "Your Packaging"
type input "Ground"
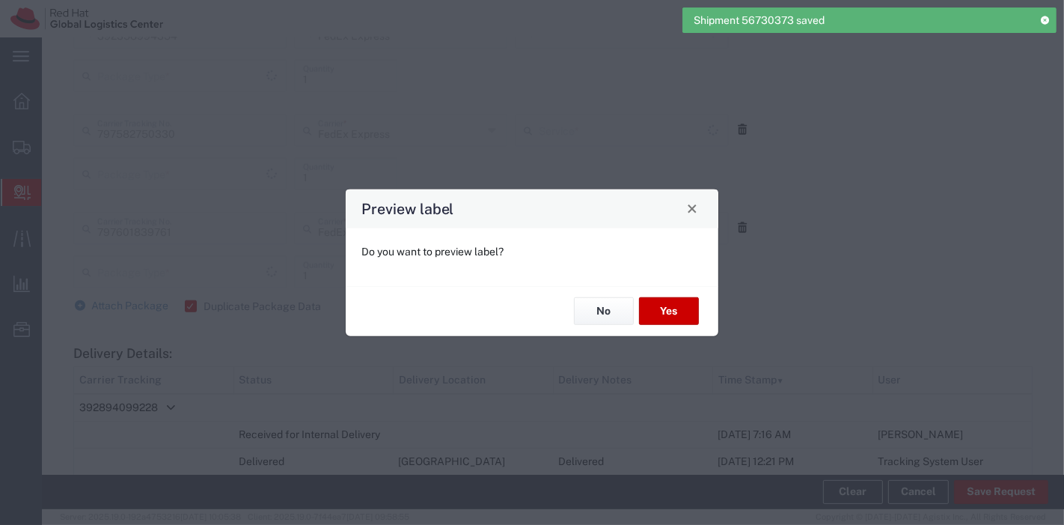
type input "Your Packaging"
type input "Ground"
type input "Your Packaging"
type input "Ground"
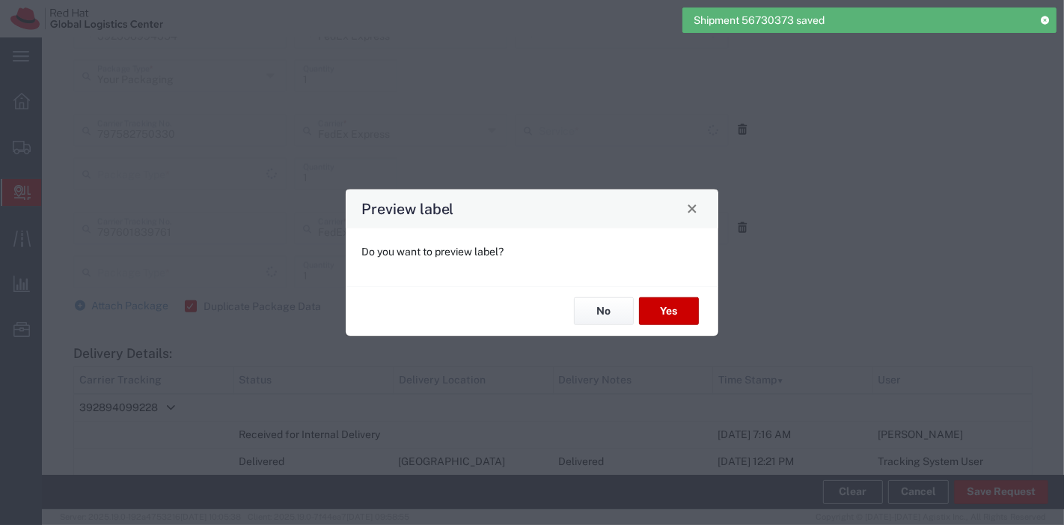
type input "Your Packaging"
type input "Ground"
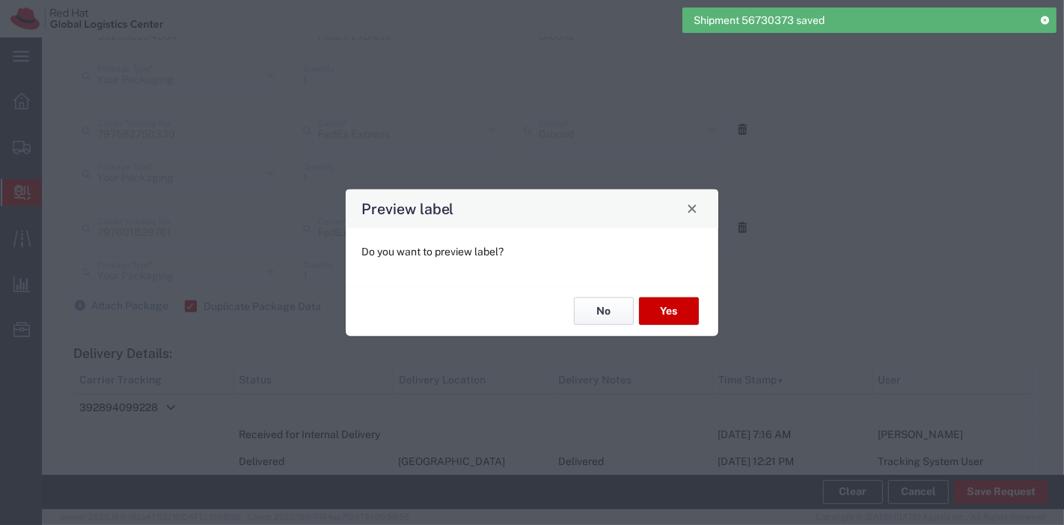
click at [602, 317] on button "No" at bounding box center [604, 311] width 60 height 28
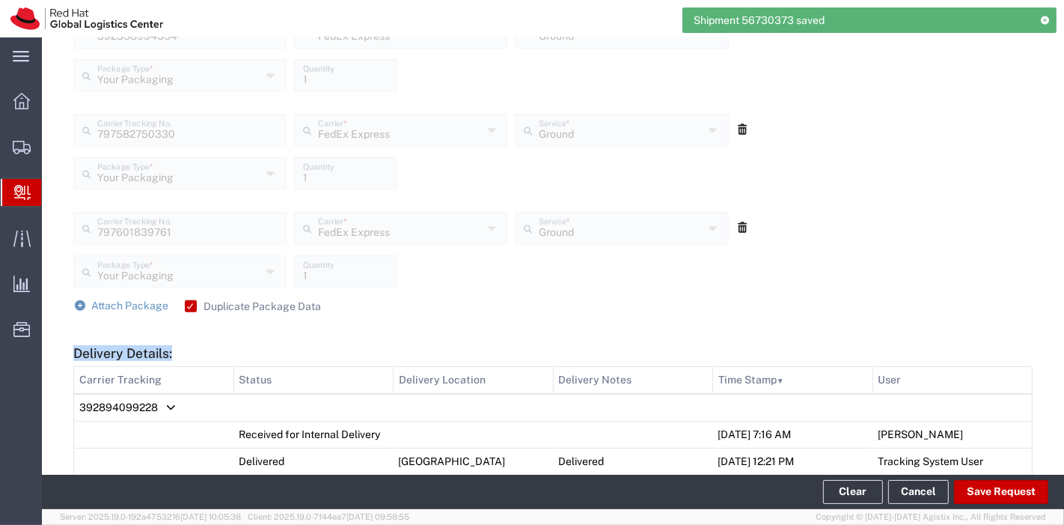
click at [602, 317] on form "Ship From Please, fill at least one: 'Company Name' or 'Contact Name' Location …" at bounding box center [552, 220] width 959 height 2091
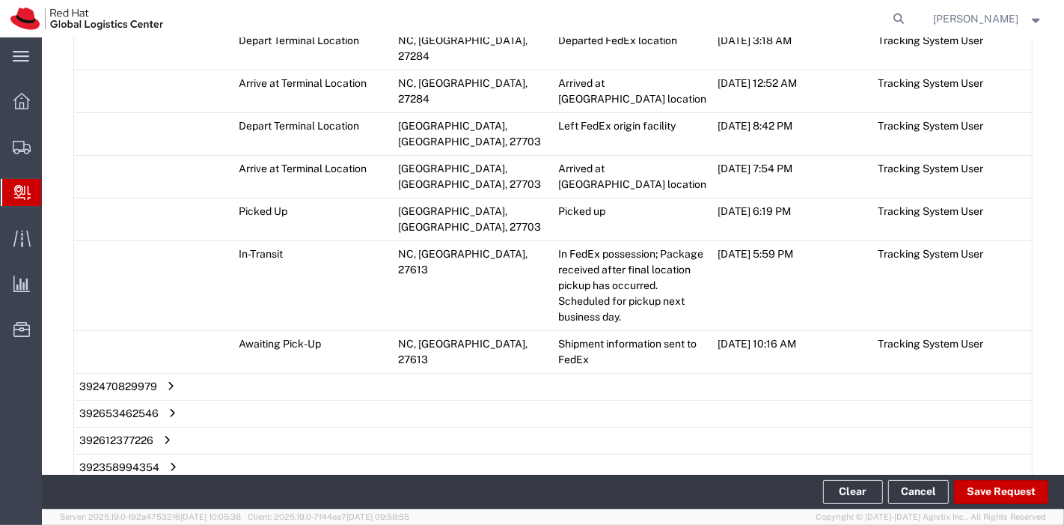
scroll to position [1565, 0]
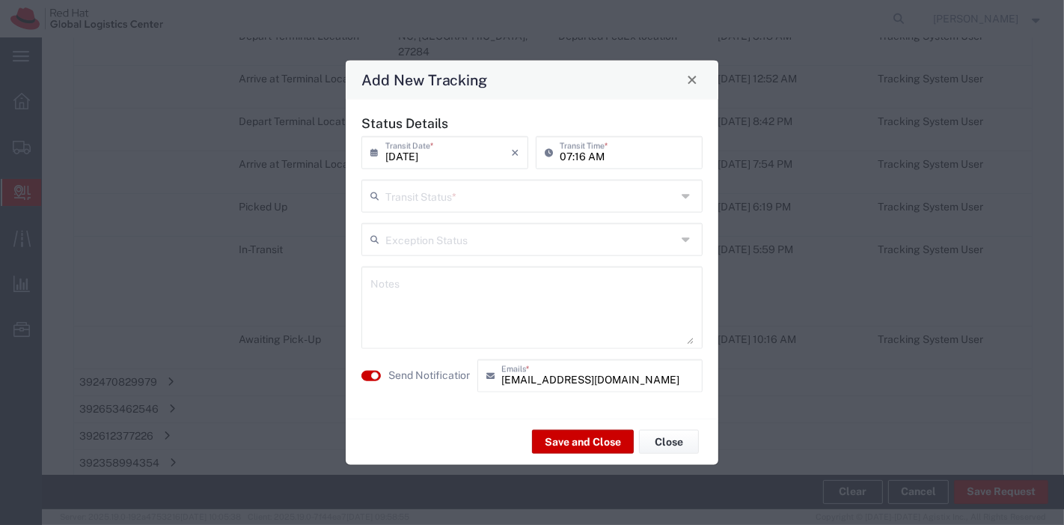
click at [471, 204] on input "text" at bounding box center [530, 194] width 291 height 26
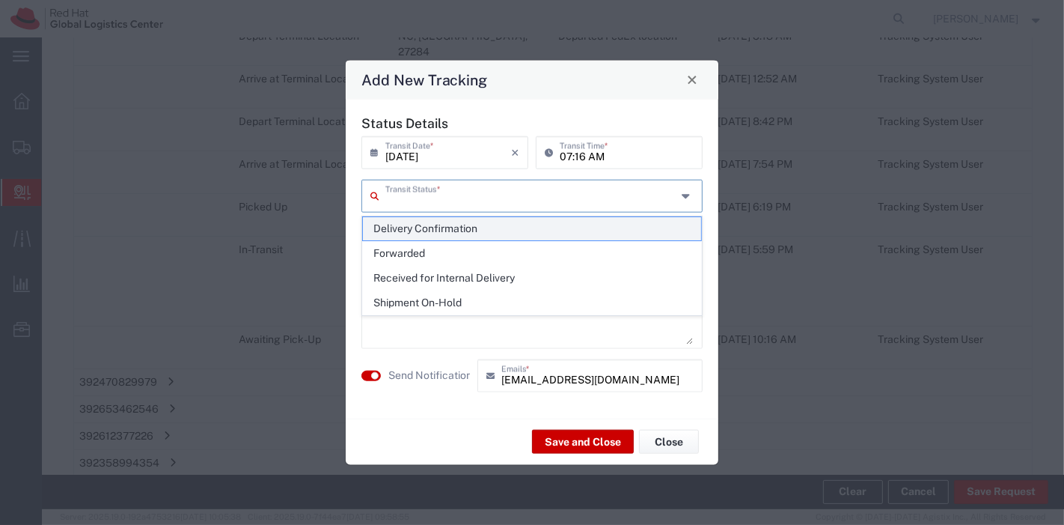
click at [462, 233] on span "Delivery Confirmation" at bounding box center [532, 228] width 339 height 23
type input "Delivery Confirmation"
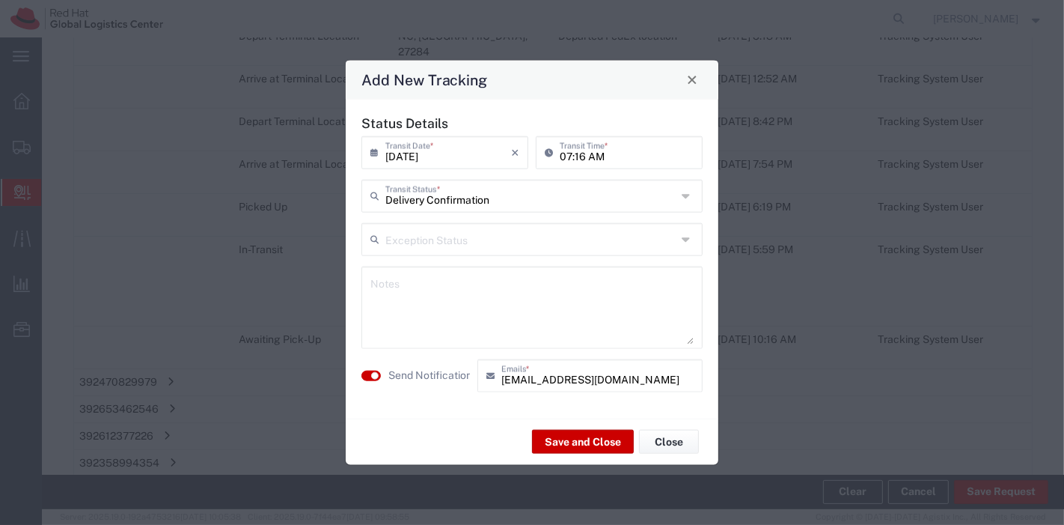
click at [453, 290] on textarea at bounding box center [531, 306] width 323 height 73
type textarea "f"
type textarea "in POST of IT pickup"
click at [375, 376] on small "button" at bounding box center [374, 374] width 7 height 7
click at [562, 430] on button "Save and Close" at bounding box center [583, 442] width 102 height 24
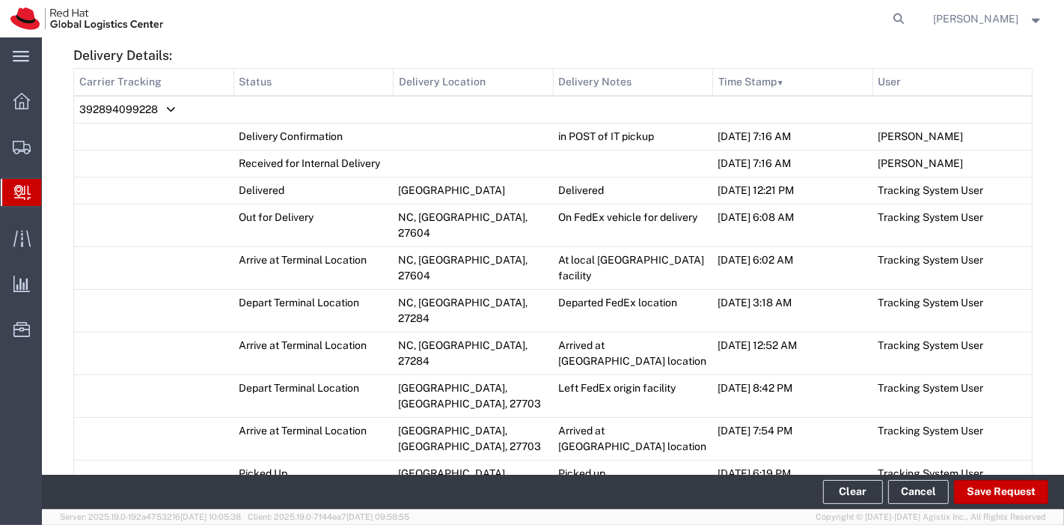
scroll to position [1319, 0]
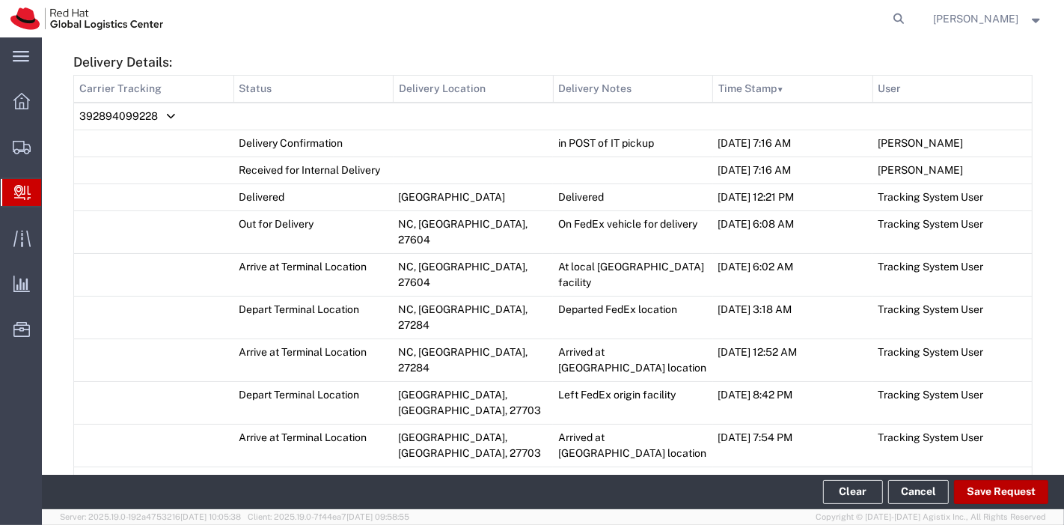
click at [997, 491] on button "Save Request" at bounding box center [1001, 492] width 94 height 24
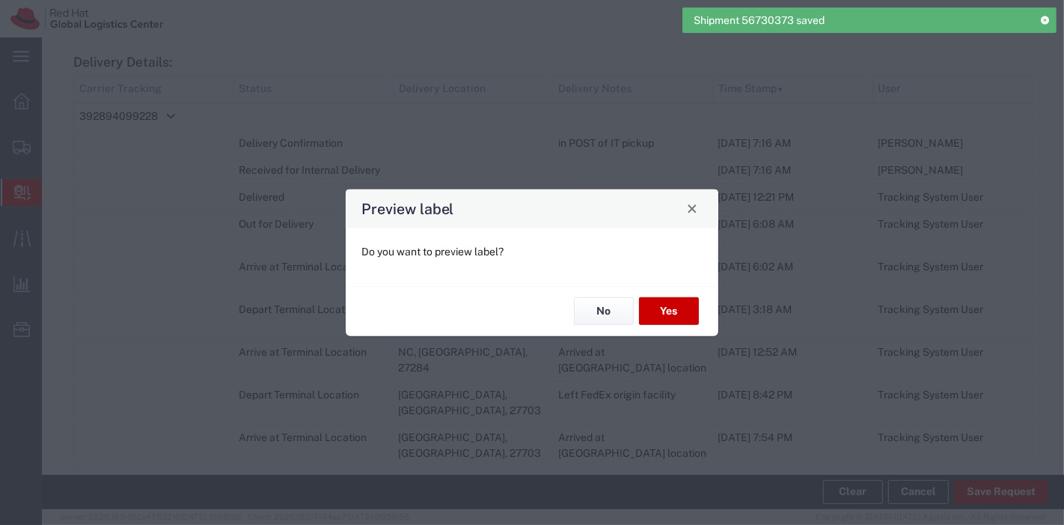
type input "Ground"
type input "Your Packaging"
type input "Ground"
type input "Your Packaging"
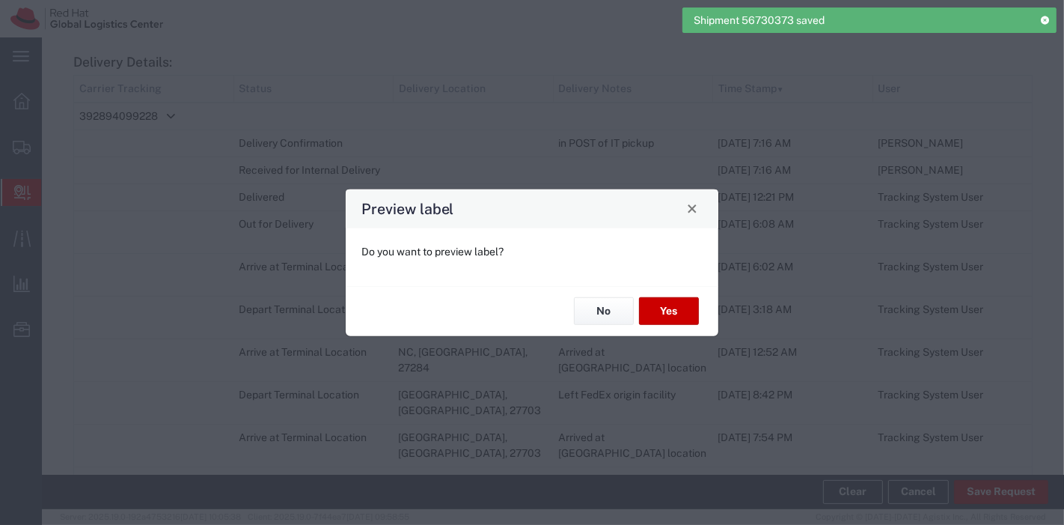
type input "Ground"
type input "Your Packaging"
type input "Ground"
type input "Your Packaging"
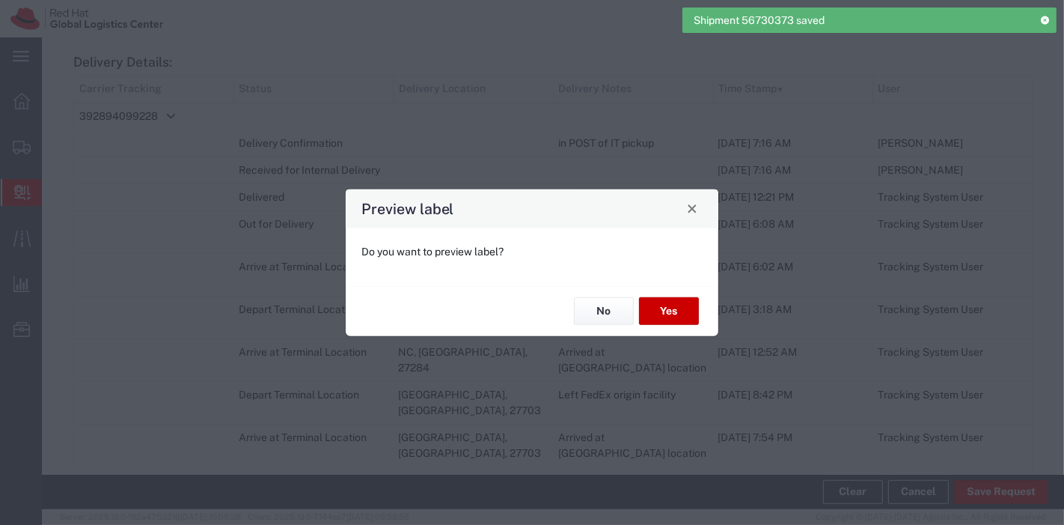
type input "Ground"
click at [593, 302] on button "No" at bounding box center [604, 311] width 60 height 28
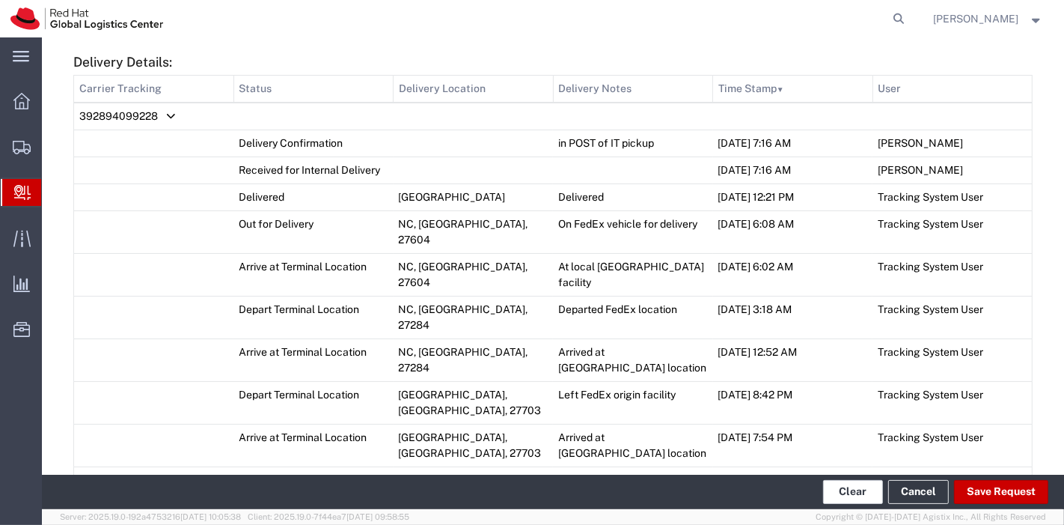
click at [841, 486] on button "Clear" at bounding box center [853, 492] width 60 height 24
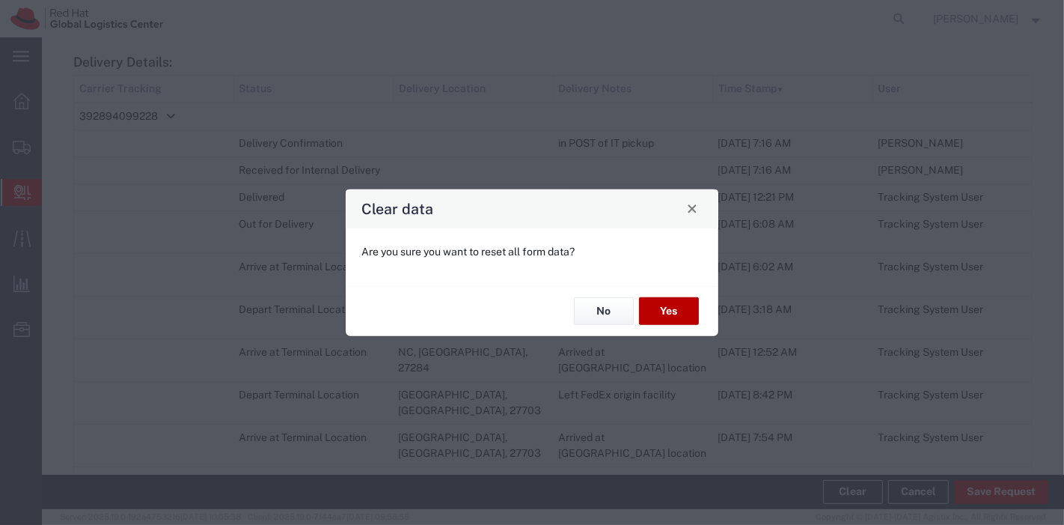
click at [662, 300] on button "Yes" at bounding box center [669, 311] width 60 height 28
